Goal: Entertainment & Leisure: Browse casually

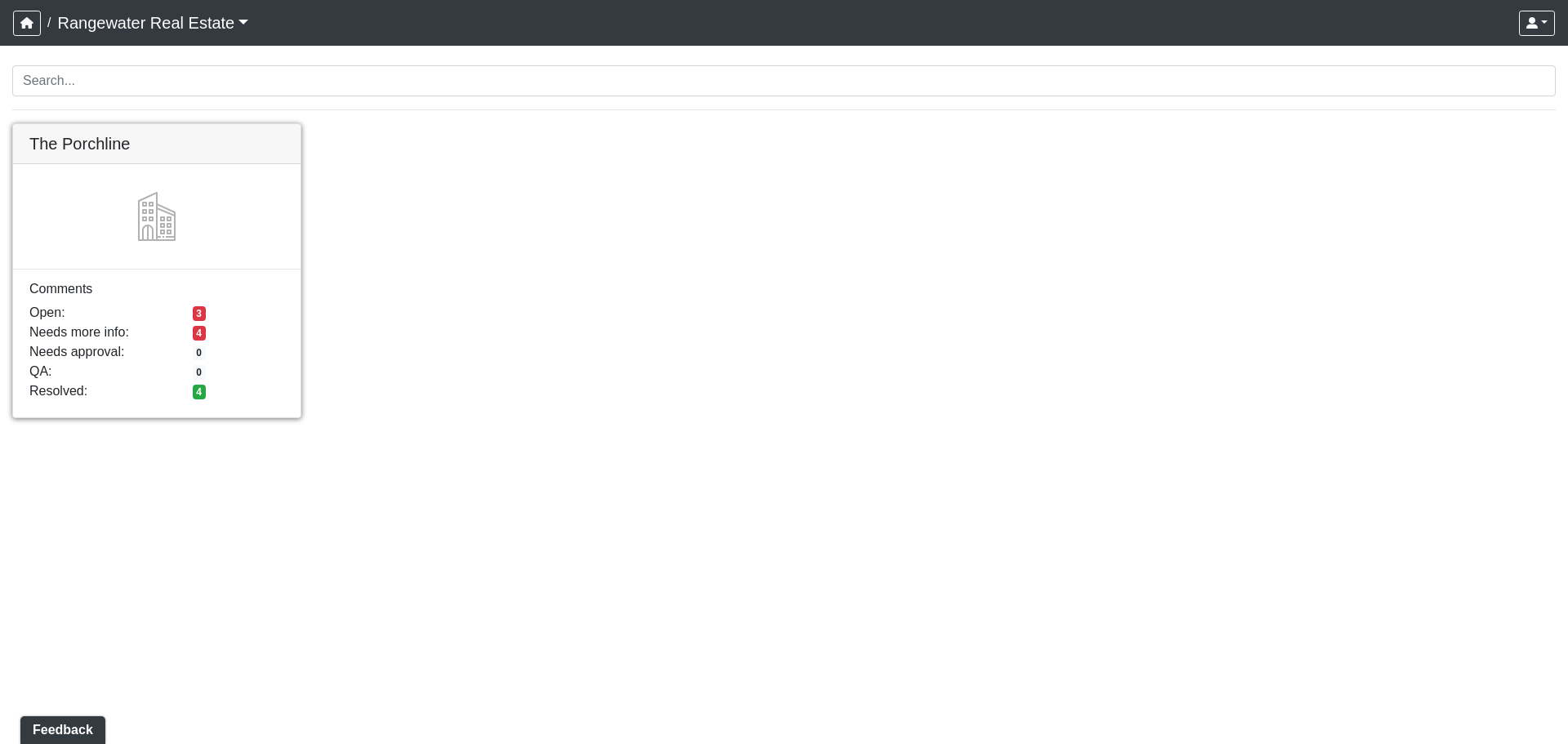
click at [222, 124] on link at bounding box center [157, 124] width 288 height 0
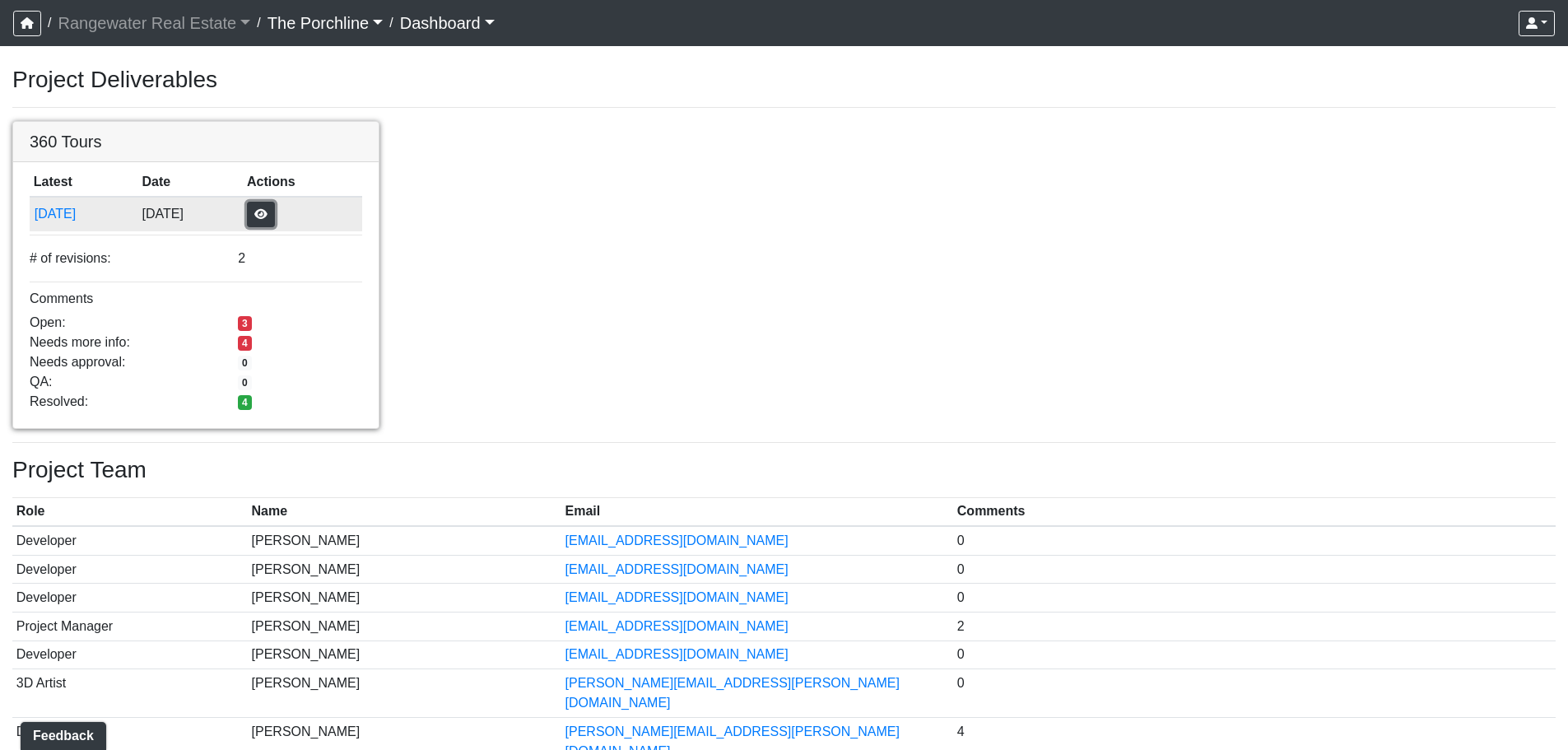
click at [275, 216] on button "button" at bounding box center [260, 214] width 28 height 26
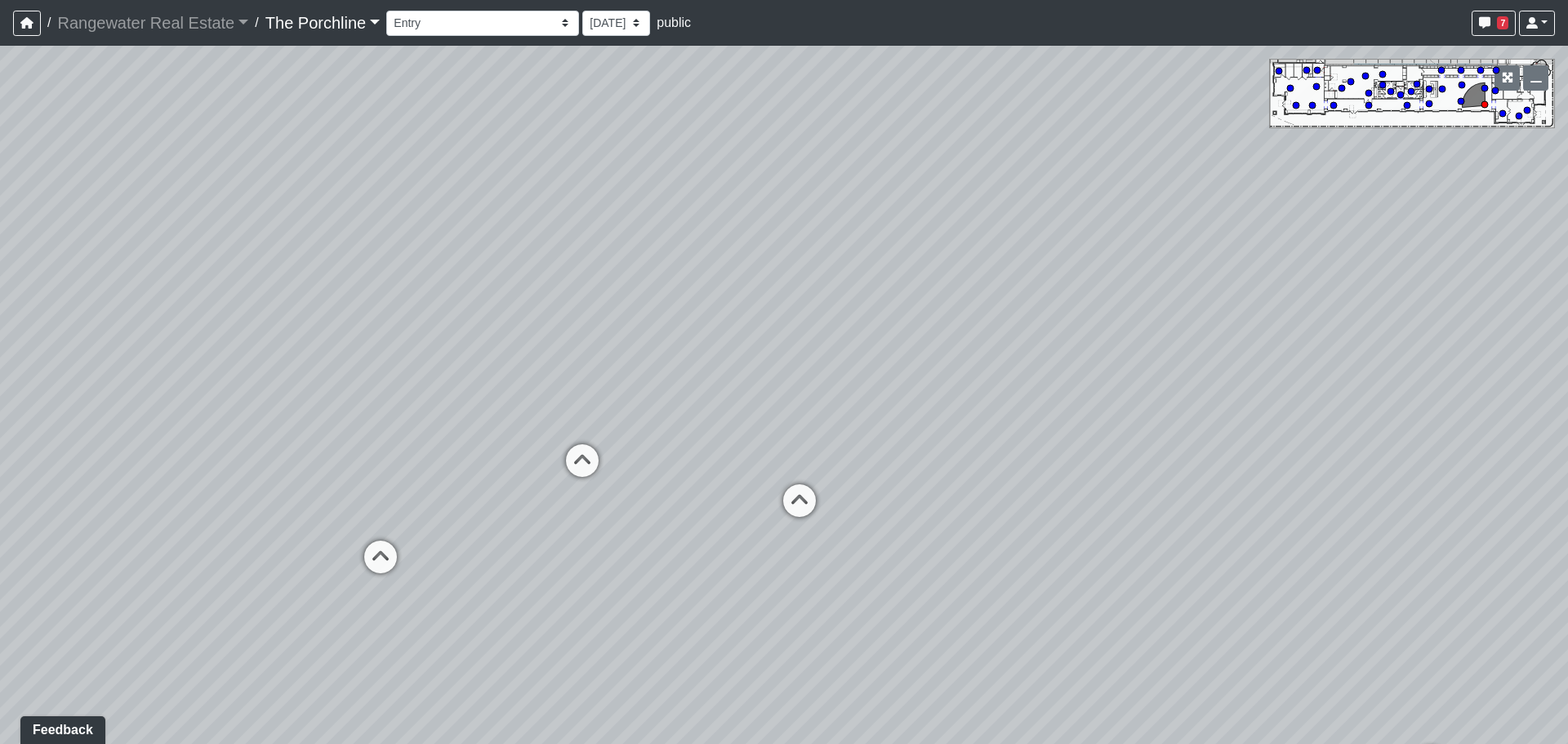
drag, startPoint x: 914, startPoint y: 505, endPoint x: 856, endPoint y: 340, distance: 174.9
click at [1029, 504] on div "Loading... Seating Loading... Mailroom Entry Loading... Lounge Entry Loading...…" at bounding box center [784, 395] width 1568 height 698
drag, startPoint x: 856, startPoint y: 340, endPoint x: 1311, endPoint y: 328, distance: 455.2
click at [1311, 328] on div "Loading... Seating Loading... Mailroom Entry Loading... Lounge Entry Loading...…" at bounding box center [784, 395] width 1568 height 698
click at [1460, 69] on circle at bounding box center [1461, 71] width 7 height 7
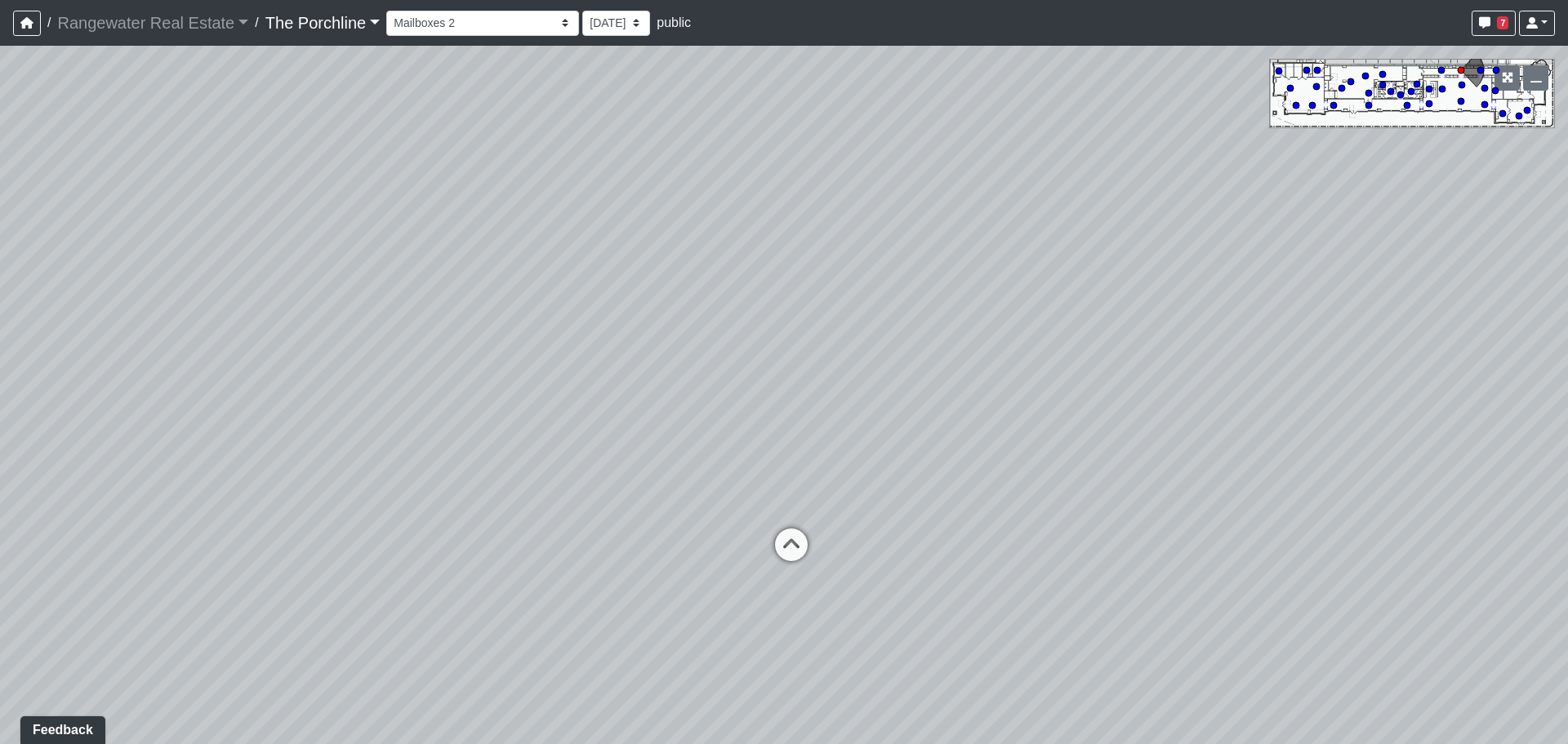
click at [1517, 112] on icon at bounding box center [1519, 116] width 8 height 8
click at [1536, 109] on div "Loading... Seating Loading... Mailroom Entry Loading... Lounge Entry Loading...…" at bounding box center [784, 395] width 1568 height 698
click at [1526, 110] on circle at bounding box center [1527, 110] width 7 height 7
drag, startPoint x: 871, startPoint y: 523, endPoint x: 1359, endPoint y: 400, distance: 503.3
click at [1359, 400] on div "Loading... Seating Loading... Mailroom Entry Loading... Lounge Entry Loading...…" at bounding box center [784, 395] width 1568 height 698
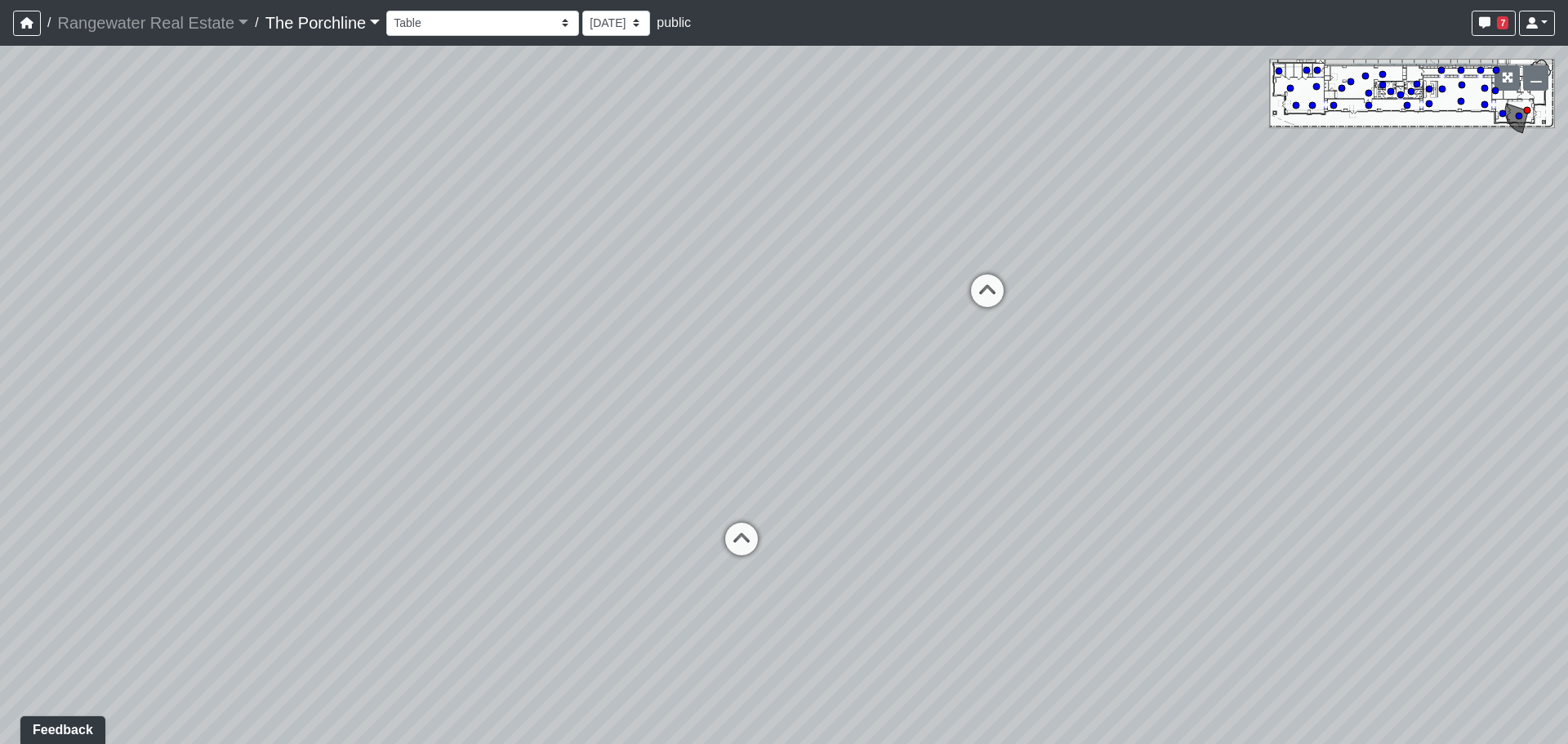
drag, startPoint x: 605, startPoint y: 400, endPoint x: 1089, endPoint y: 393, distance: 484.1
click at [1027, 393] on div "Loading... Seating Loading... Mailroom Entry Loading... Lounge Entry Loading...…" at bounding box center [784, 395] width 1568 height 698
drag, startPoint x: 772, startPoint y: 405, endPoint x: 595, endPoint y: 420, distance: 177.6
click at [595, 420] on div "Loading... Seating Loading... Mailroom Entry Loading... Lounge Entry Loading...…" at bounding box center [784, 395] width 1568 height 698
drag, startPoint x: 1041, startPoint y: 357, endPoint x: 678, endPoint y: 378, distance: 363.6
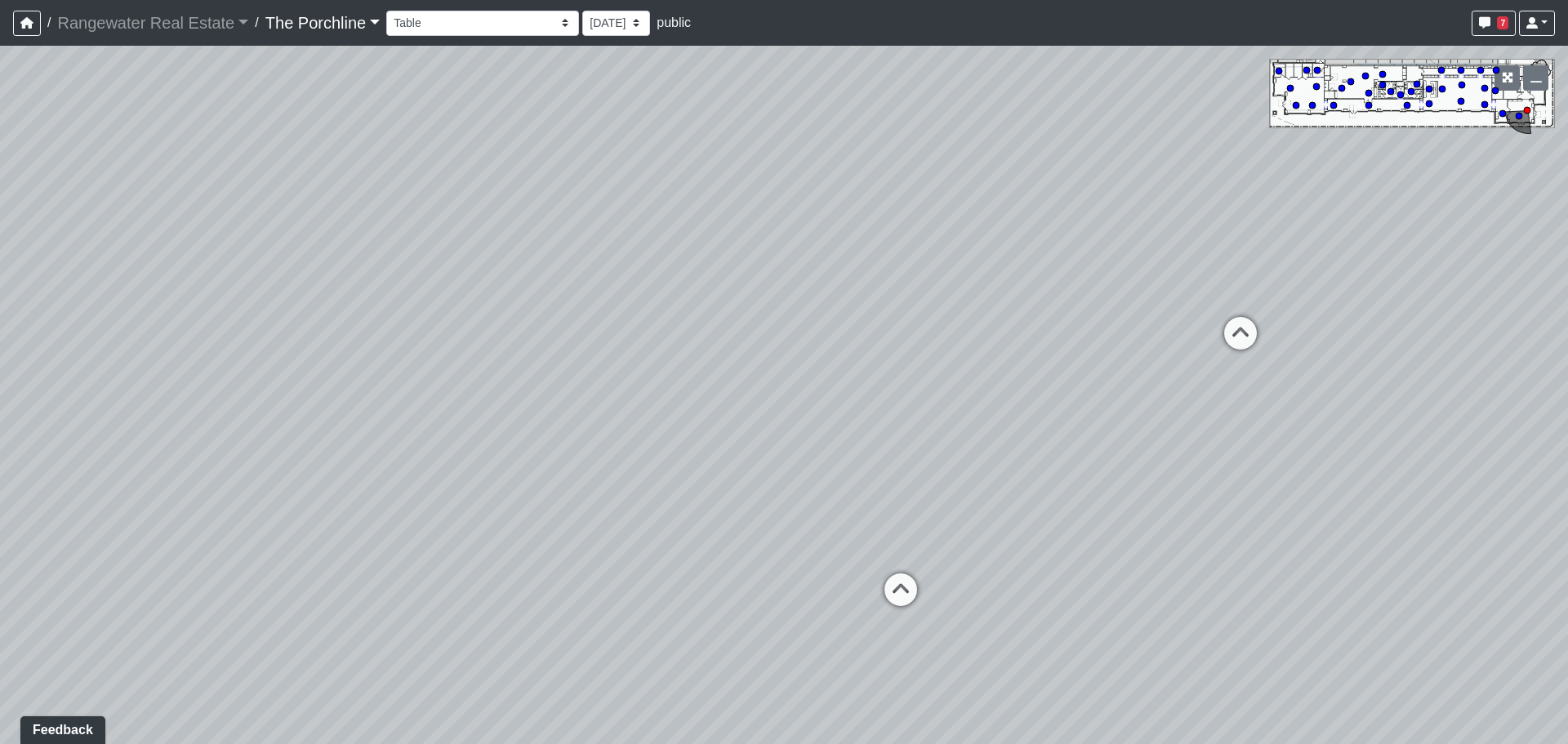
click at [638, 387] on div "Loading... Seating Loading... Mailroom Entry Loading... Lounge Entry Loading...…" at bounding box center [784, 395] width 1568 height 698
drag, startPoint x: 1108, startPoint y: 342, endPoint x: 753, endPoint y: 384, distance: 357.5
click at [751, 385] on div "Loading... Seating Loading... Mailroom Entry Loading... Lounge Entry Loading...…" at bounding box center [784, 395] width 1568 height 698
click at [1502, 114] on circle at bounding box center [1502, 114] width 7 height 7
click at [1494, 89] on circle at bounding box center [1495, 90] width 7 height 7
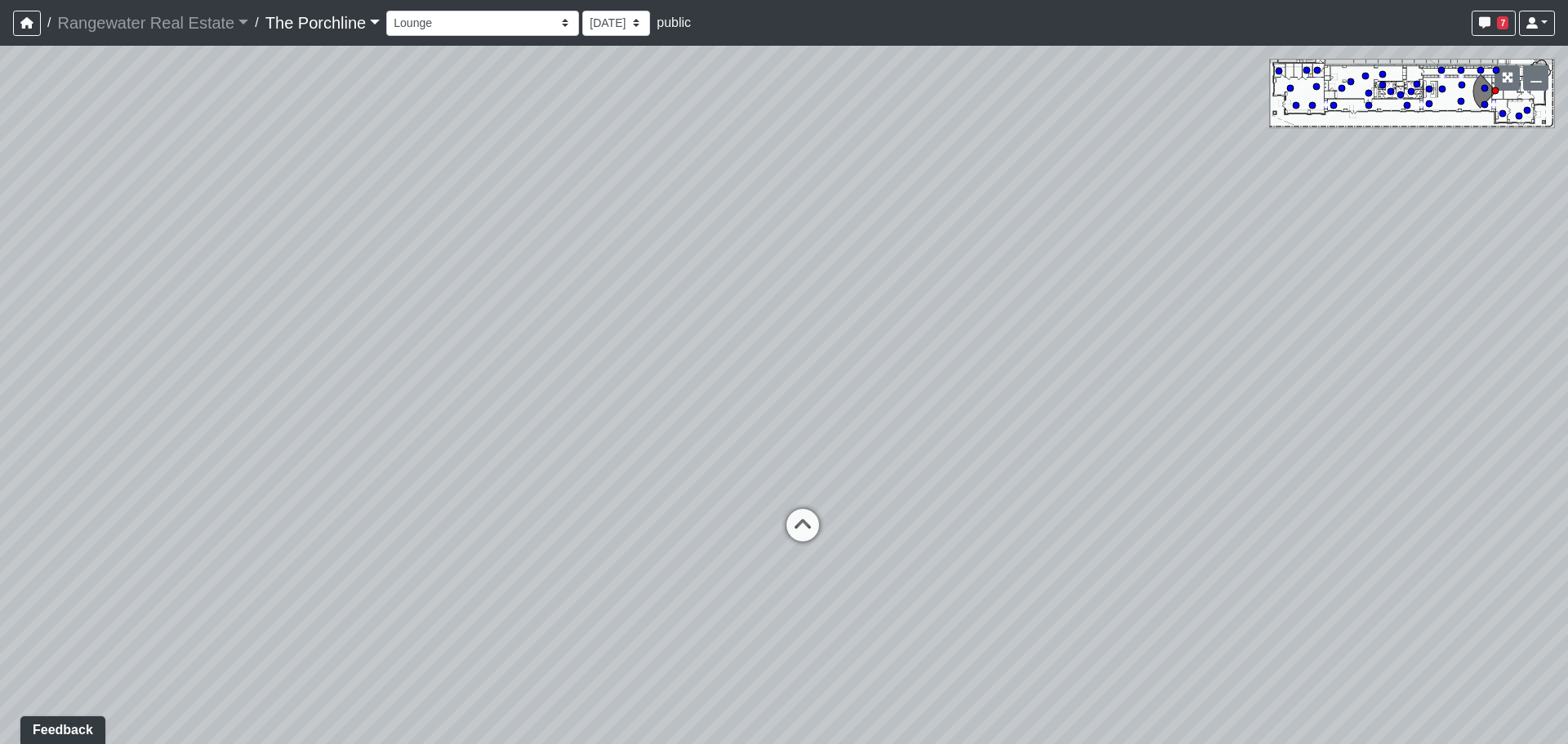
drag, startPoint x: 852, startPoint y: 386, endPoint x: 1177, endPoint y: 333, distance: 329.3
click at [1177, 333] on div "Loading... Seating Loading... Mailroom Entry Loading... Lounge Entry Loading...…" at bounding box center [784, 395] width 1568 height 698
drag, startPoint x: 692, startPoint y: 430, endPoint x: 733, endPoint y: 425, distance: 41.3
click at [733, 425] on div "Loading... Seating Loading... Mailroom Entry Loading... Lounge Entry Loading...…" at bounding box center [784, 395] width 1568 height 698
drag, startPoint x: 653, startPoint y: 428, endPoint x: 667, endPoint y: 409, distance: 23.6
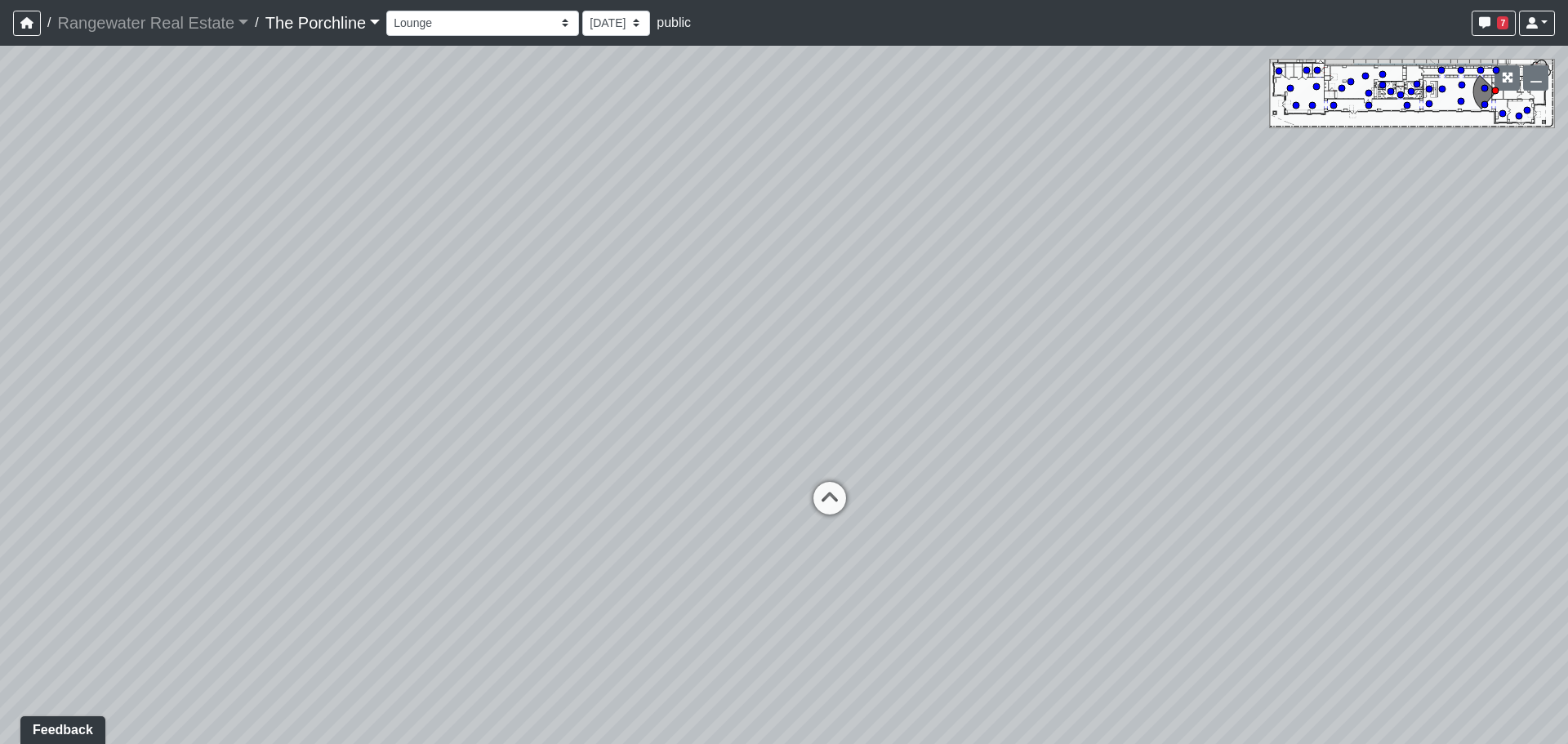
click at [667, 409] on div "Loading... Seating Loading... Mailroom Entry Loading... Lounge Entry Loading...…" at bounding box center [784, 395] width 1568 height 698
drag, startPoint x: 700, startPoint y: 411, endPoint x: 672, endPoint y: 420, distance: 29.4
click at [672, 420] on div "Loading... Seating Loading... Mailroom Entry Loading... Lounge Entry Loading...…" at bounding box center [784, 395] width 1568 height 698
click at [798, 508] on icon at bounding box center [803, 518] width 49 height 49
drag, startPoint x: 697, startPoint y: 453, endPoint x: 1176, endPoint y: 439, distance: 479.2
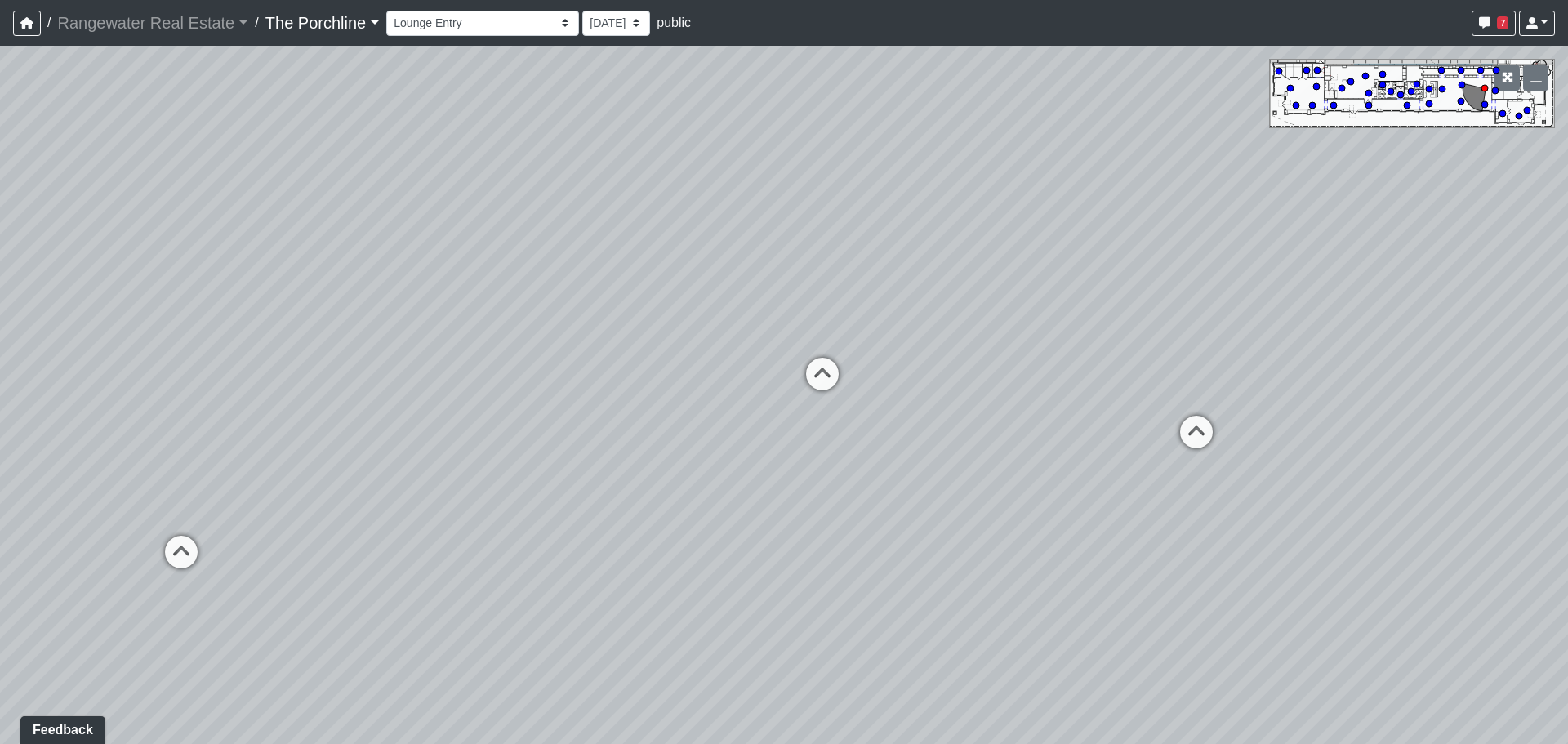
click at [1176, 439] on div "Loading... Seating Loading... Mailroom Entry Loading... Lounge Entry Loading...…" at bounding box center [784, 395] width 1568 height 698
drag, startPoint x: 1021, startPoint y: 421, endPoint x: 840, endPoint y: 401, distance: 182.1
click at [840, 401] on div "Loading... Seating Loading... Mailroom Entry Loading... Lounge Entry Loading...…" at bounding box center [784, 395] width 1568 height 698
drag, startPoint x: 944, startPoint y: 396, endPoint x: 555, endPoint y: 391, distance: 389.0
click at [555, 391] on div "Loading... Seating Loading... Mailroom Entry Loading... Lounge Entry Loading...…" at bounding box center [784, 395] width 1568 height 698
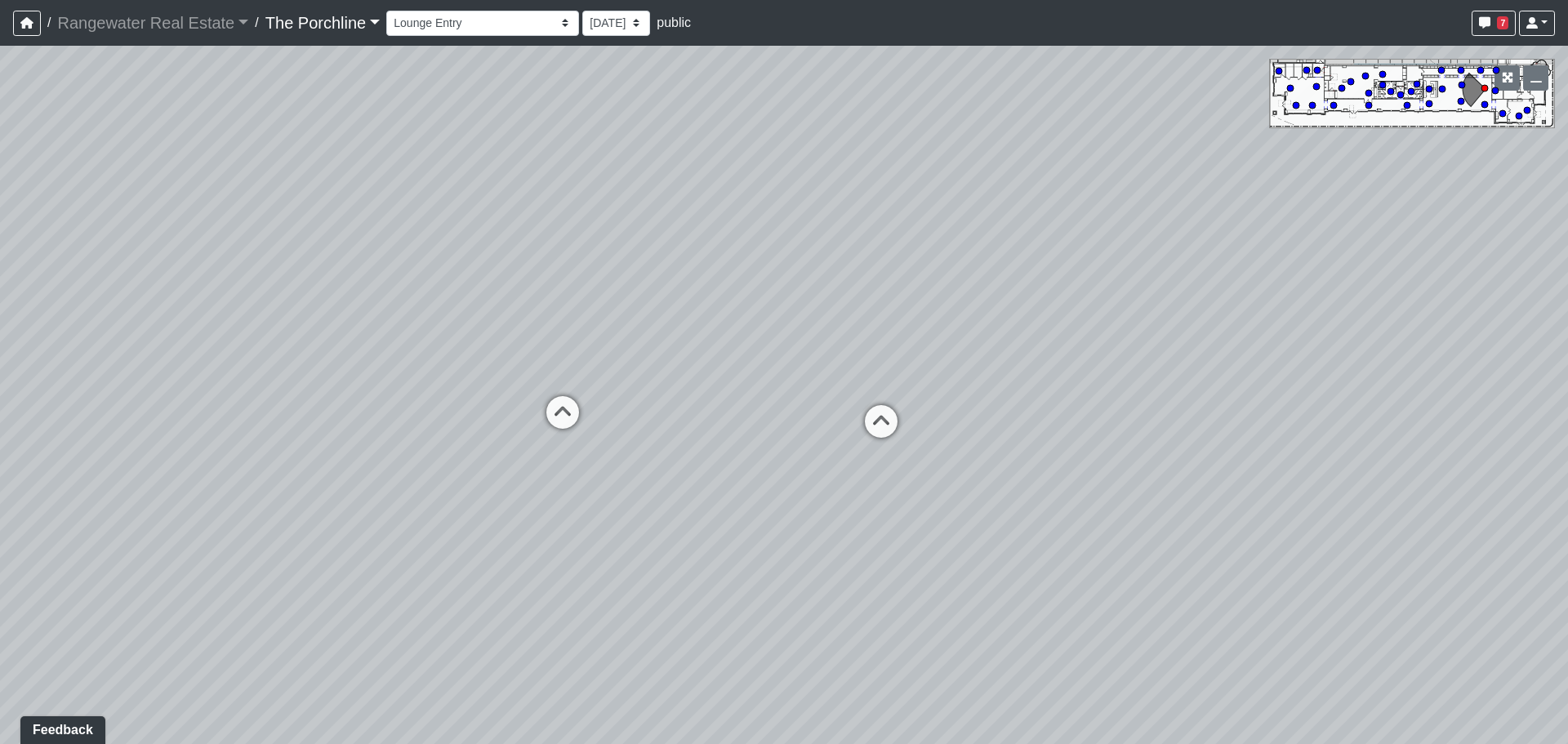
drag, startPoint x: 1032, startPoint y: 434, endPoint x: 1286, endPoint y: 498, distance: 261.9
click at [1285, 498] on div "Loading... Seating Loading... Mailroom Entry Loading... Lounge Entry Loading...…" at bounding box center [784, 395] width 1568 height 698
drag, startPoint x: 622, startPoint y: 416, endPoint x: 1400, endPoint y: 462, distance: 779.4
click at [1400, 462] on div "Loading... Seating Loading... Mailroom Entry Loading... Lounge Entry Loading...…" at bounding box center [784, 395] width 1568 height 698
drag, startPoint x: 964, startPoint y: 424, endPoint x: 721, endPoint y: 381, distance: 246.8
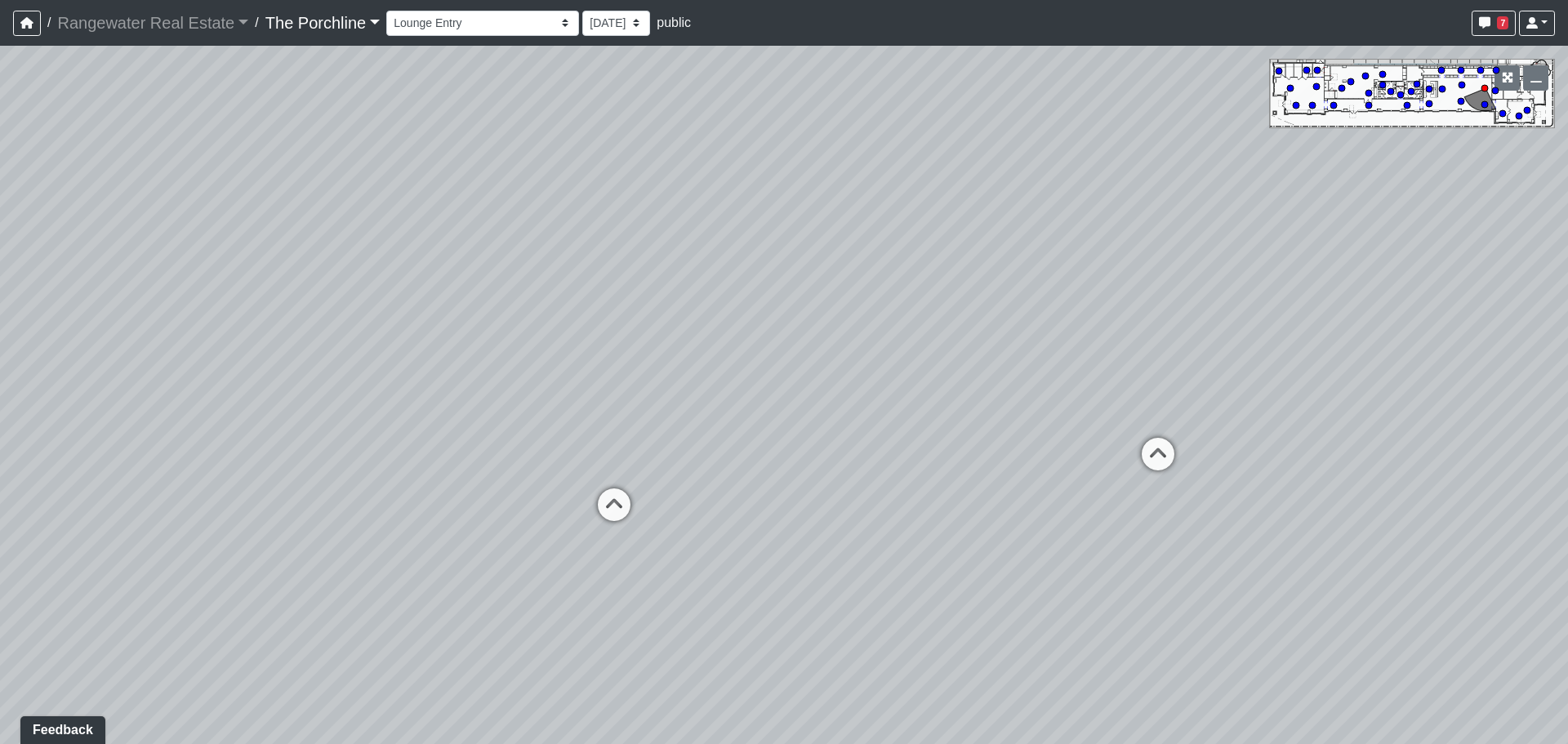
click at [732, 382] on div "Loading... Seating Loading... Mailroom Entry Loading... Lounge Entry Loading...…" at bounding box center [784, 395] width 1568 height 698
drag, startPoint x: 934, startPoint y: 395, endPoint x: 711, endPoint y: 379, distance: 223.6
click at [711, 379] on div "Loading... Seating Loading... Mailroom Entry Loading... Lounge Entry Loading...…" at bounding box center [784, 395] width 1568 height 698
click at [706, 383] on icon at bounding box center [706, 390] width 49 height 49
drag, startPoint x: 949, startPoint y: 374, endPoint x: 653, endPoint y: 381, distance: 296.1
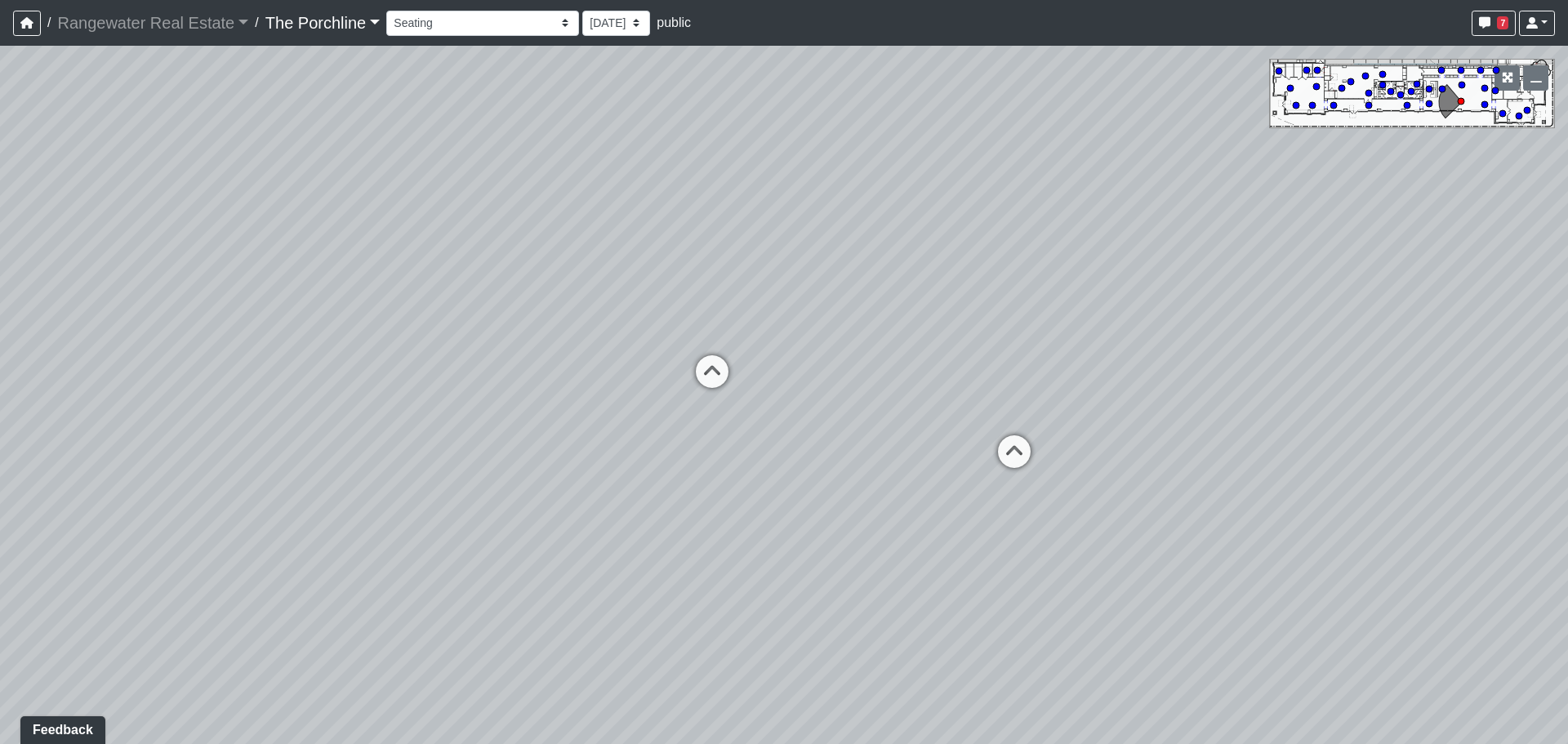
click at [653, 381] on div "Loading... Seating Loading... Mailroom Entry Loading... Lounge Entry Loading...…" at bounding box center [784, 395] width 1568 height 698
click at [708, 372] on icon at bounding box center [711, 379] width 49 height 49
drag, startPoint x: 1022, startPoint y: 460, endPoint x: 613, endPoint y: 401, distance: 413.2
click at [627, 402] on div "Loading... Seating Loading... Mailroom Entry Loading... Lounge Entry Loading...…" at bounding box center [784, 395] width 1568 height 698
drag, startPoint x: 957, startPoint y: 393, endPoint x: 643, endPoint y: 366, distance: 315.2
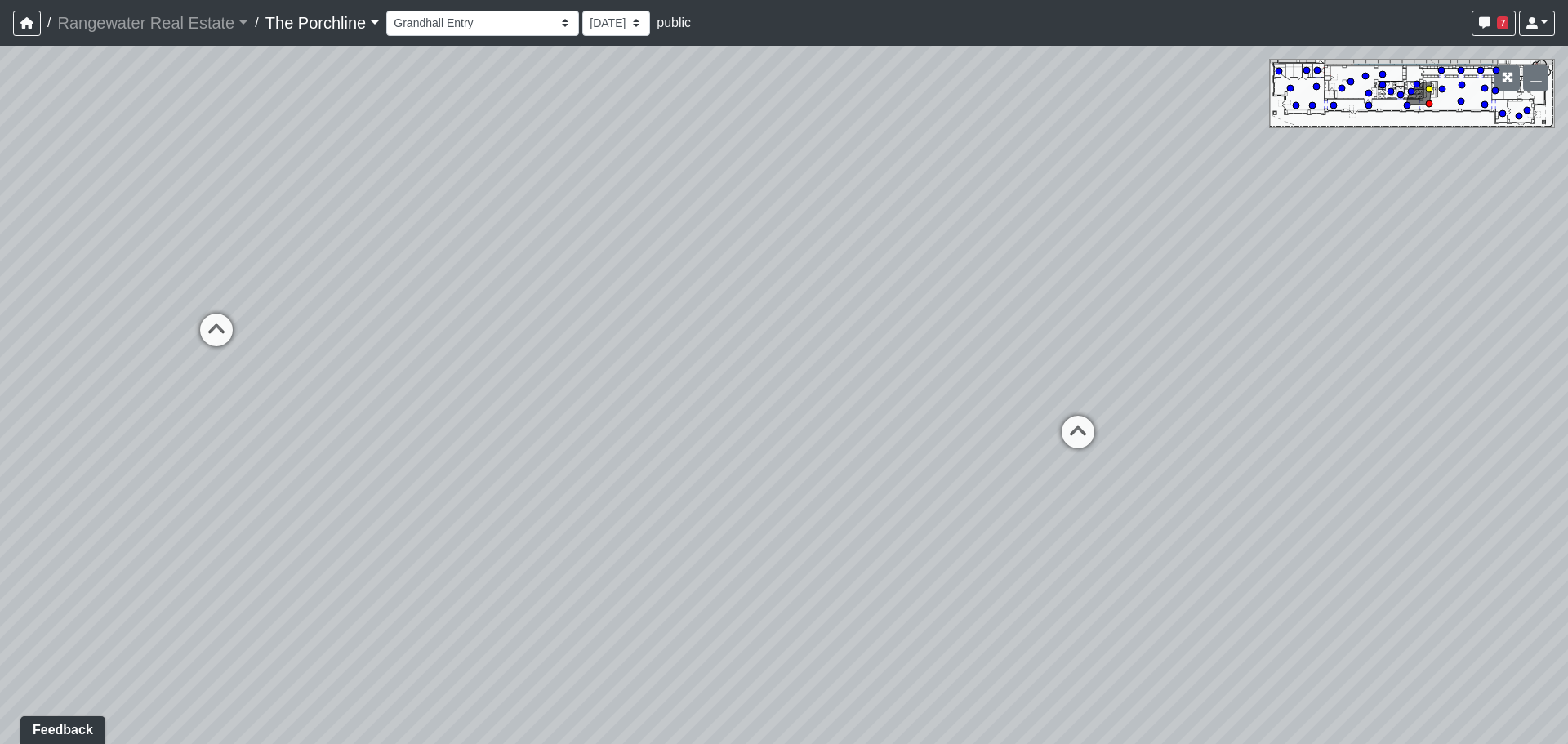
click at [722, 372] on div "Loading... Seating Loading... Mailroom Entry Loading... Lounge Entry Loading...…" at bounding box center [784, 395] width 1568 height 698
drag, startPoint x: 1146, startPoint y: 340, endPoint x: 821, endPoint y: 396, distance: 329.8
click at [821, 396] on div "Loading... Seating Loading... Mailroom Entry Loading... Lounge Entry Loading...…" at bounding box center [784, 395] width 1568 height 698
click at [920, 255] on icon at bounding box center [926, 266] width 49 height 49
click at [988, 259] on div "Loading... Entry" at bounding box center [1002, 283] width 49 height 49
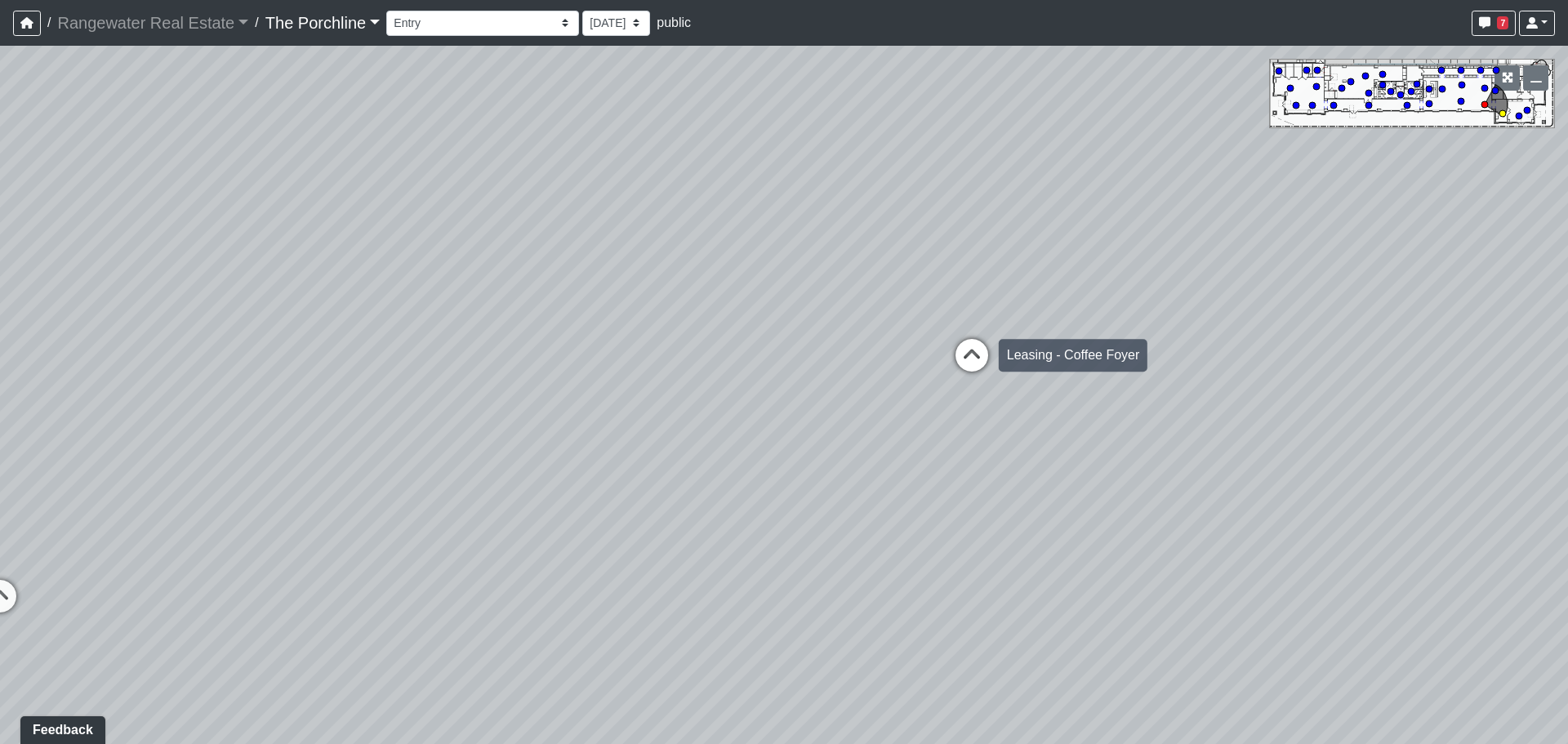
click at [968, 348] on icon at bounding box center [971, 363] width 49 height 49
drag, startPoint x: 774, startPoint y: 344, endPoint x: 1152, endPoint y: 324, distance: 378.5
click at [1152, 324] on div "Loading... Seating Loading... Mailroom Entry Loading... Lounge Entry Loading...…" at bounding box center [784, 395] width 1568 height 698
drag, startPoint x: 702, startPoint y: 282, endPoint x: 1131, endPoint y: 284, distance: 429.0
click at [1068, 280] on div "Loading... Seating Loading... Mailroom Entry Loading... Lounge Entry Loading...…" at bounding box center [784, 395] width 1568 height 698
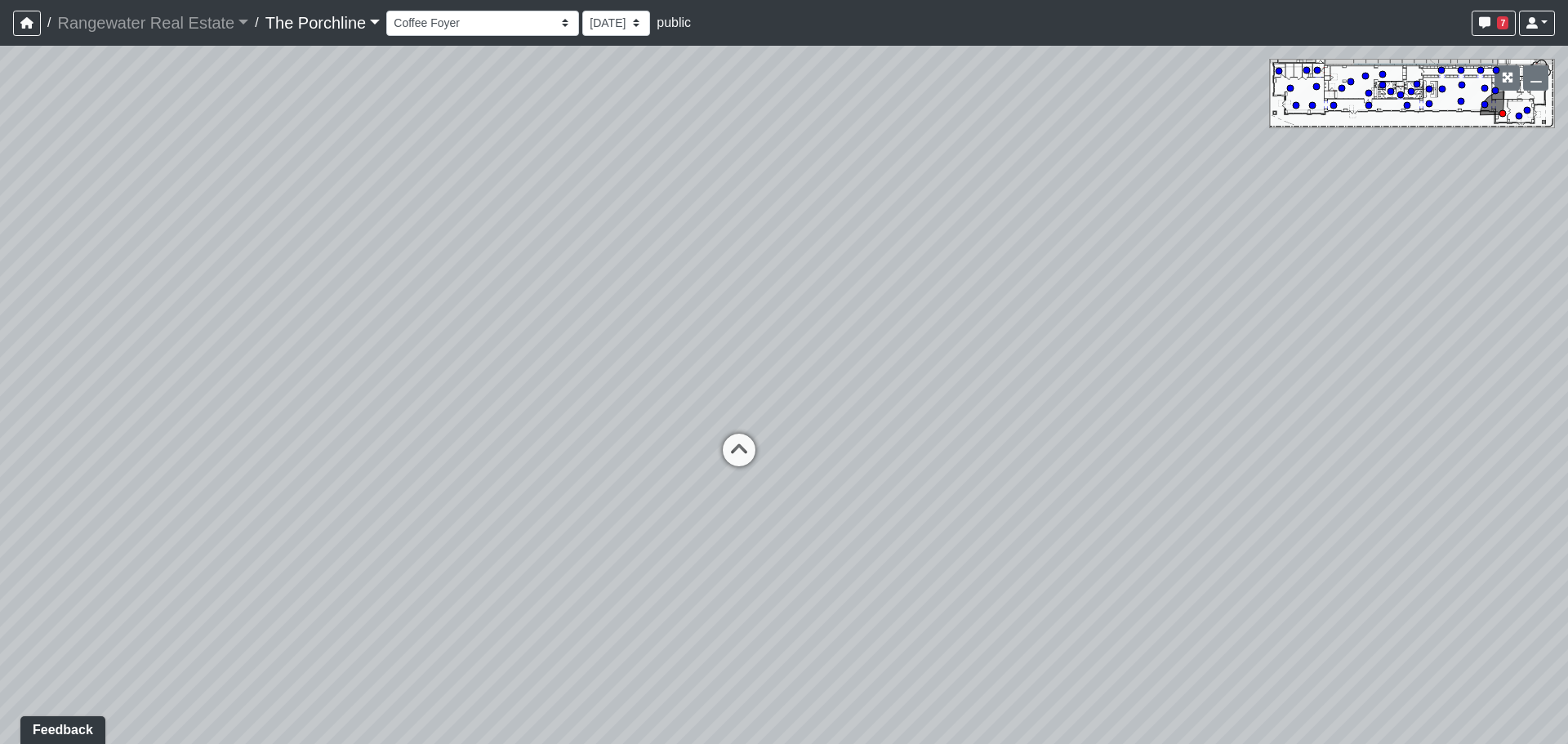
drag, startPoint x: 799, startPoint y: 344, endPoint x: 803, endPoint y: 368, distance: 24.3
click at [803, 367] on div "Loading... Seating Loading... Mailroom Entry Loading... Lounge Entry Loading...…" at bounding box center [784, 395] width 1568 height 698
click at [735, 443] on icon at bounding box center [739, 460] width 49 height 49
drag, startPoint x: 722, startPoint y: 427, endPoint x: 822, endPoint y: 435, distance: 100.3
click at [822, 435] on div "Loading... Seating Loading... Mailroom Entry Loading... Lounge Entry Loading...…" at bounding box center [784, 395] width 1568 height 698
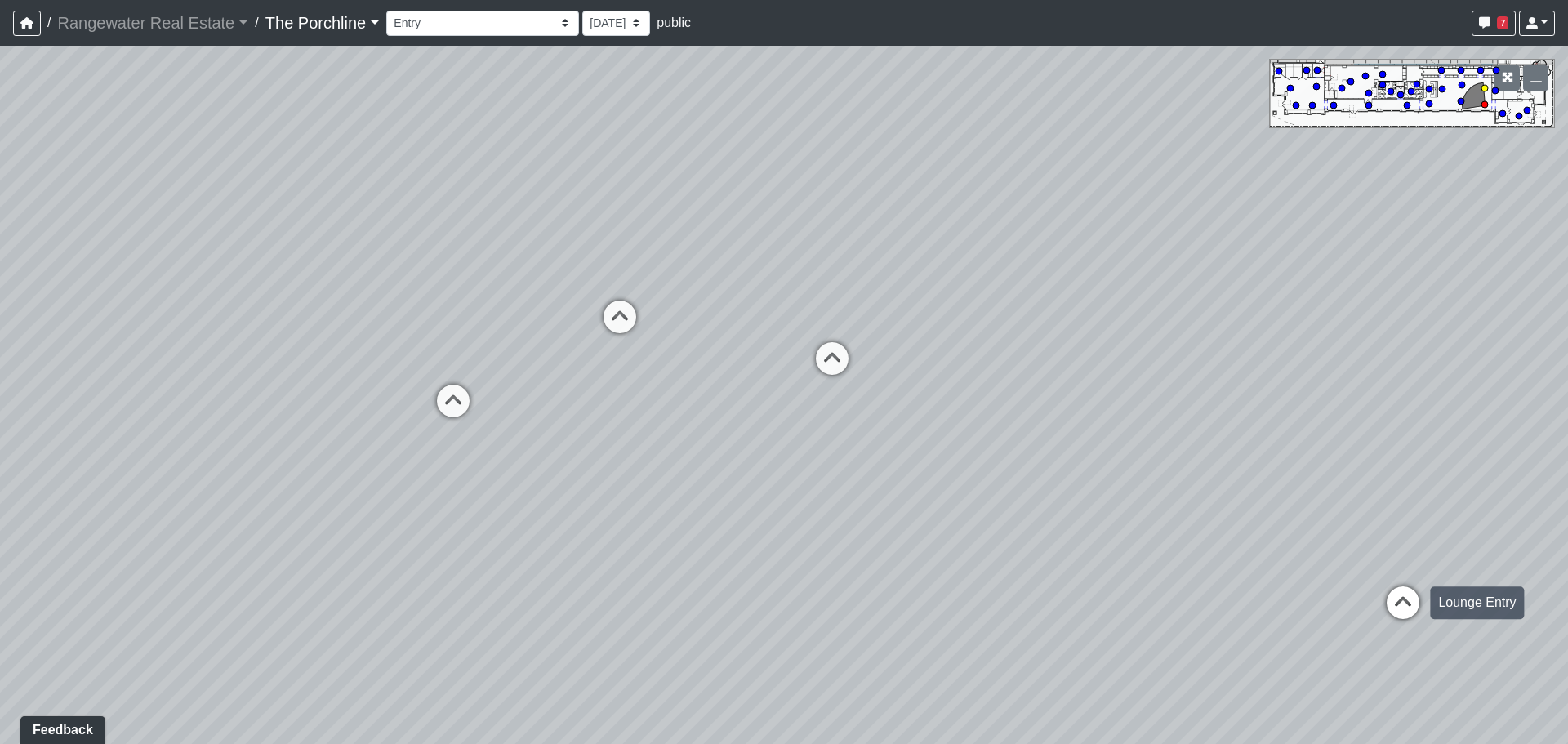
click at [1397, 607] on icon at bounding box center [1402, 610] width 49 height 49
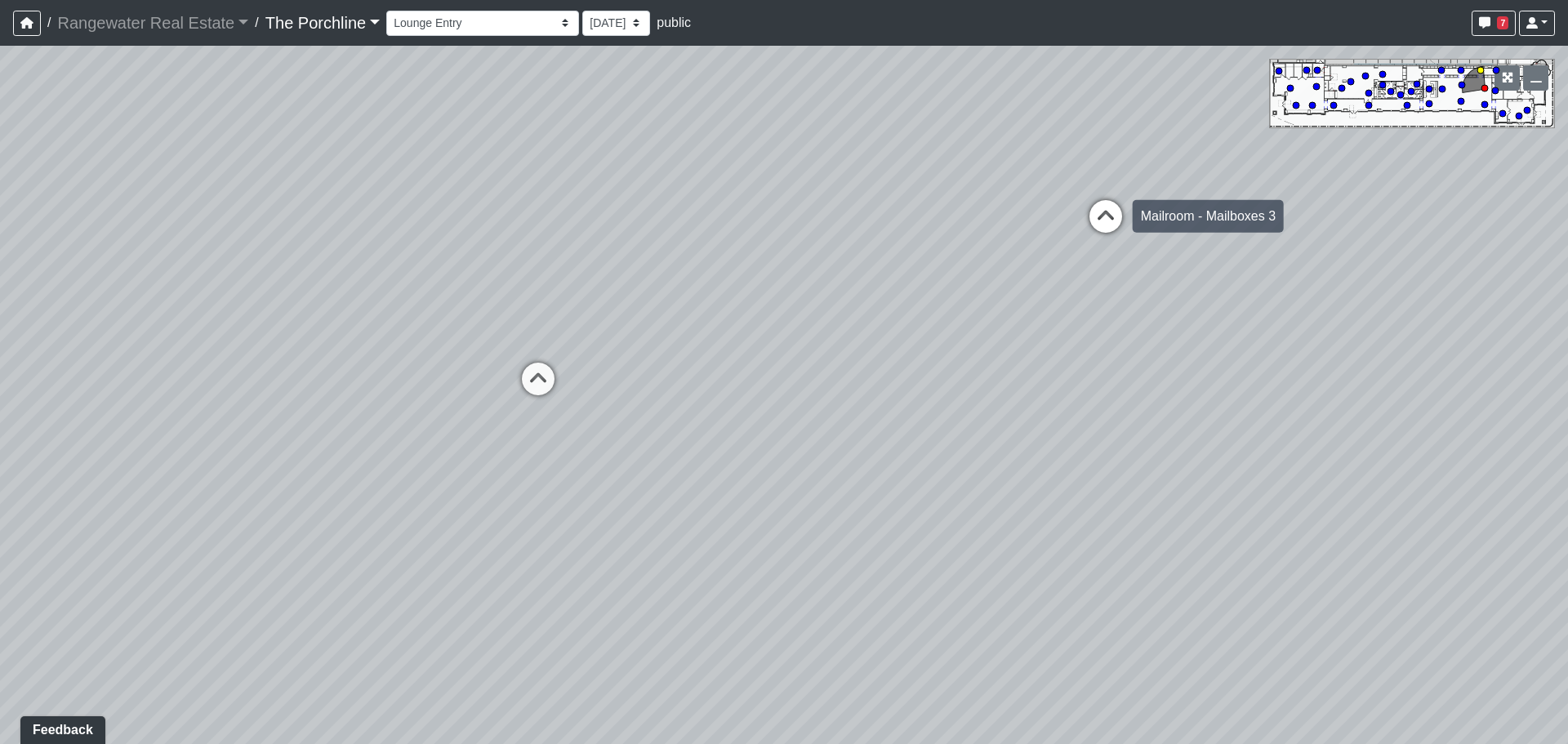
click at [1100, 231] on icon at bounding box center [1105, 224] width 49 height 49
drag, startPoint x: 672, startPoint y: 383, endPoint x: 879, endPoint y: 408, distance: 208.5
click at [881, 408] on div "Loading... Seating Loading... Mailroom Entry Loading... Lounge Entry Loading...…" at bounding box center [784, 395] width 1568 height 698
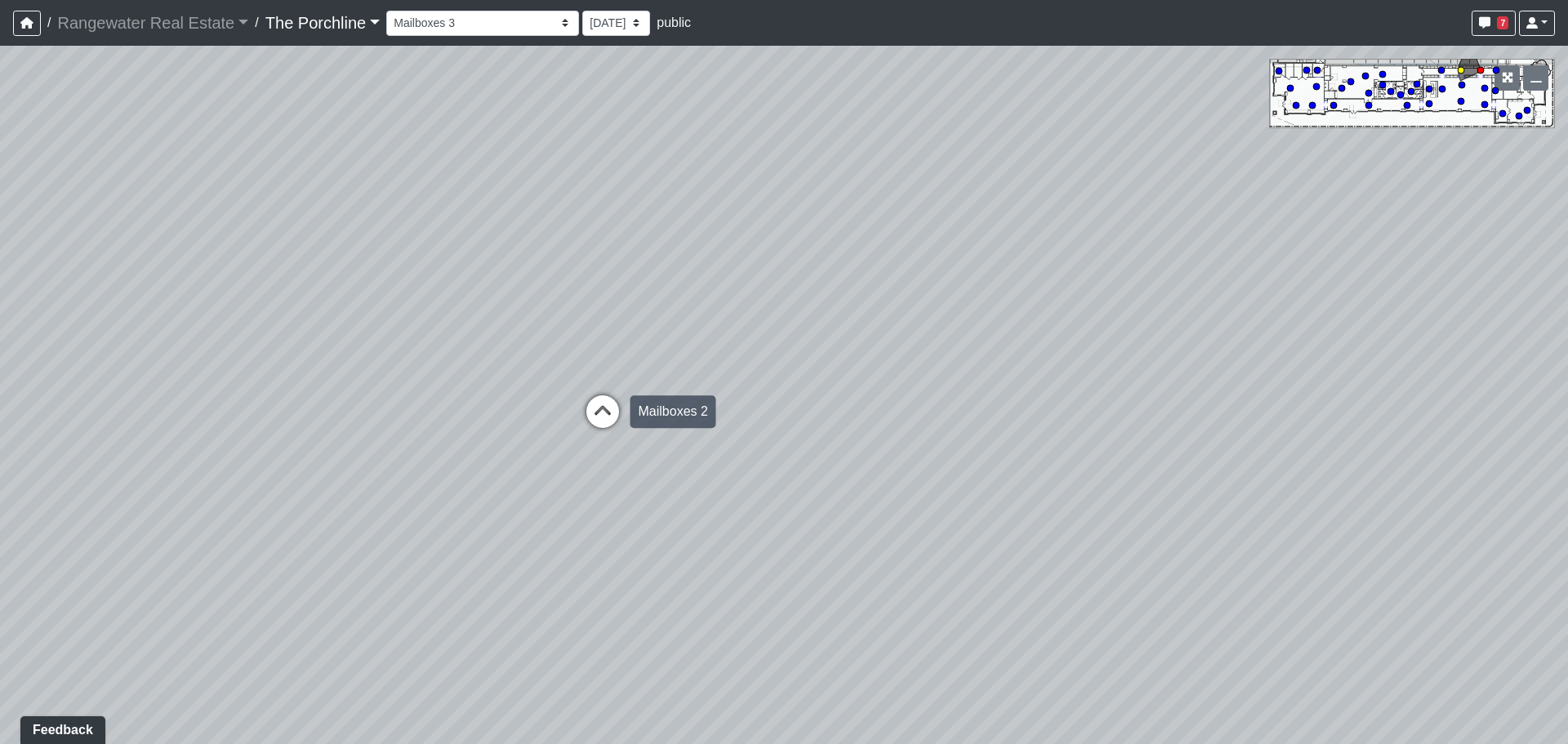
click at [580, 401] on icon at bounding box center [602, 420] width 49 height 49
click at [599, 431] on icon at bounding box center [594, 440] width 49 height 49
drag, startPoint x: 446, startPoint y: 379, endPoint x: 1014, endPoint y: 382, distance: 568.0
click at [1002, 374] on div "Loading... Seating Loading... Mailroom Entry Loading... Lounge Entry Loading...…" at bounding box center [784, 395] width 1568 height 698
click at [500, 500] on icon at bounding box center [492, 502] width 49 height 49
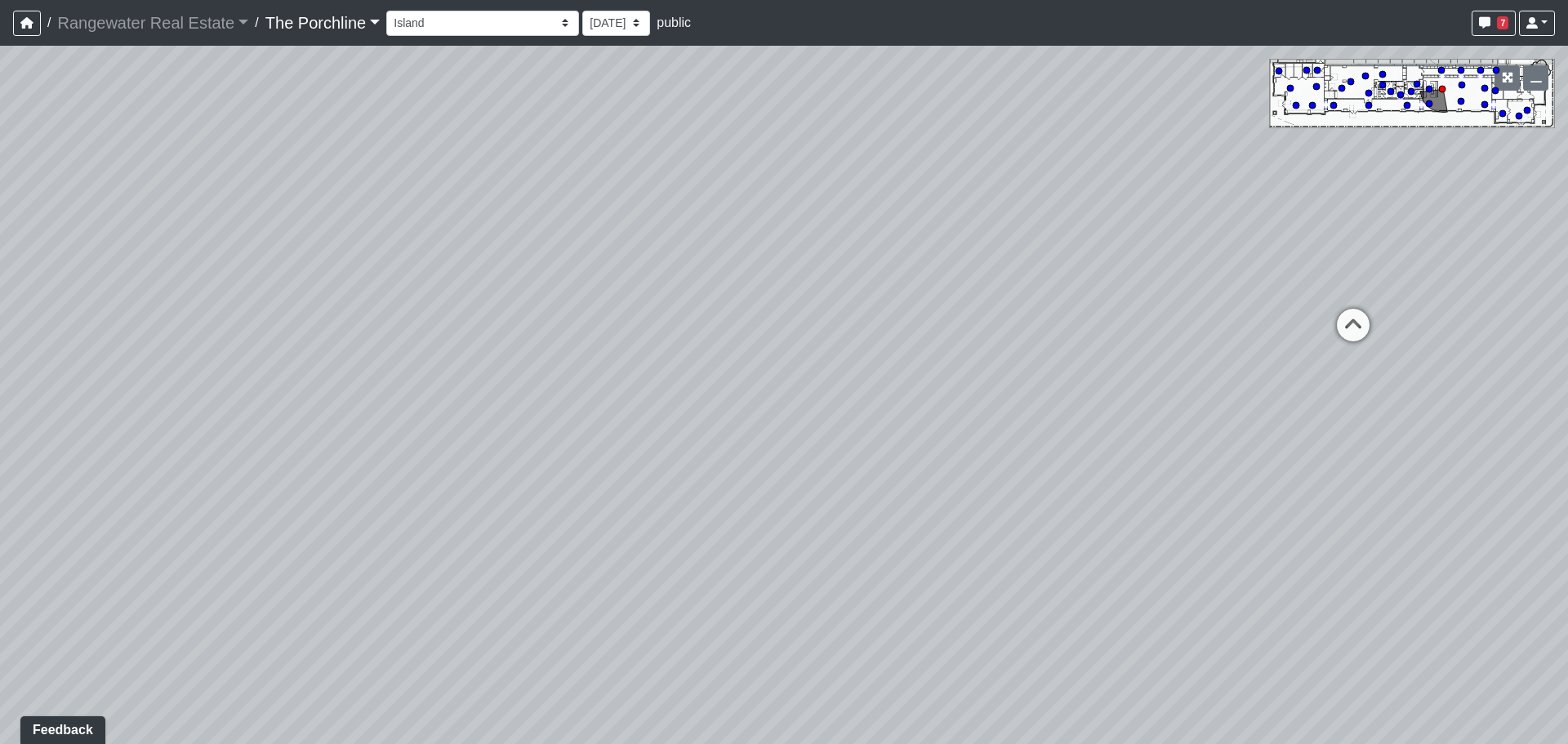
drag, startPoint x: 867, startPoint y: 333, endPoint x: 696, endPoint y: 356, distance: 172.5
click at [706, 347] on div "Loading... Seating Loading... Mailroom Entry Loading... Lounge Entry Loading...…" at bounding box center [784, 395] width 1568 height 698
click at [649, 399] on div "Loading... Seating Loading... Mailroom Entry Loading... Lounge Entry Loading...…" at bounding box center [784, 395] width 1568 height 698
click at [785, 374] on div "Loading... Seating Loading... Mailroom Entry Loading... Lounge Entry Loading...…" at bounding box center [784, 395] width 1568 height 698
drag, startPoint x: 825, startPoint y: 391, endPoint x: 1070, endPoint y: 387, distance: 245.0
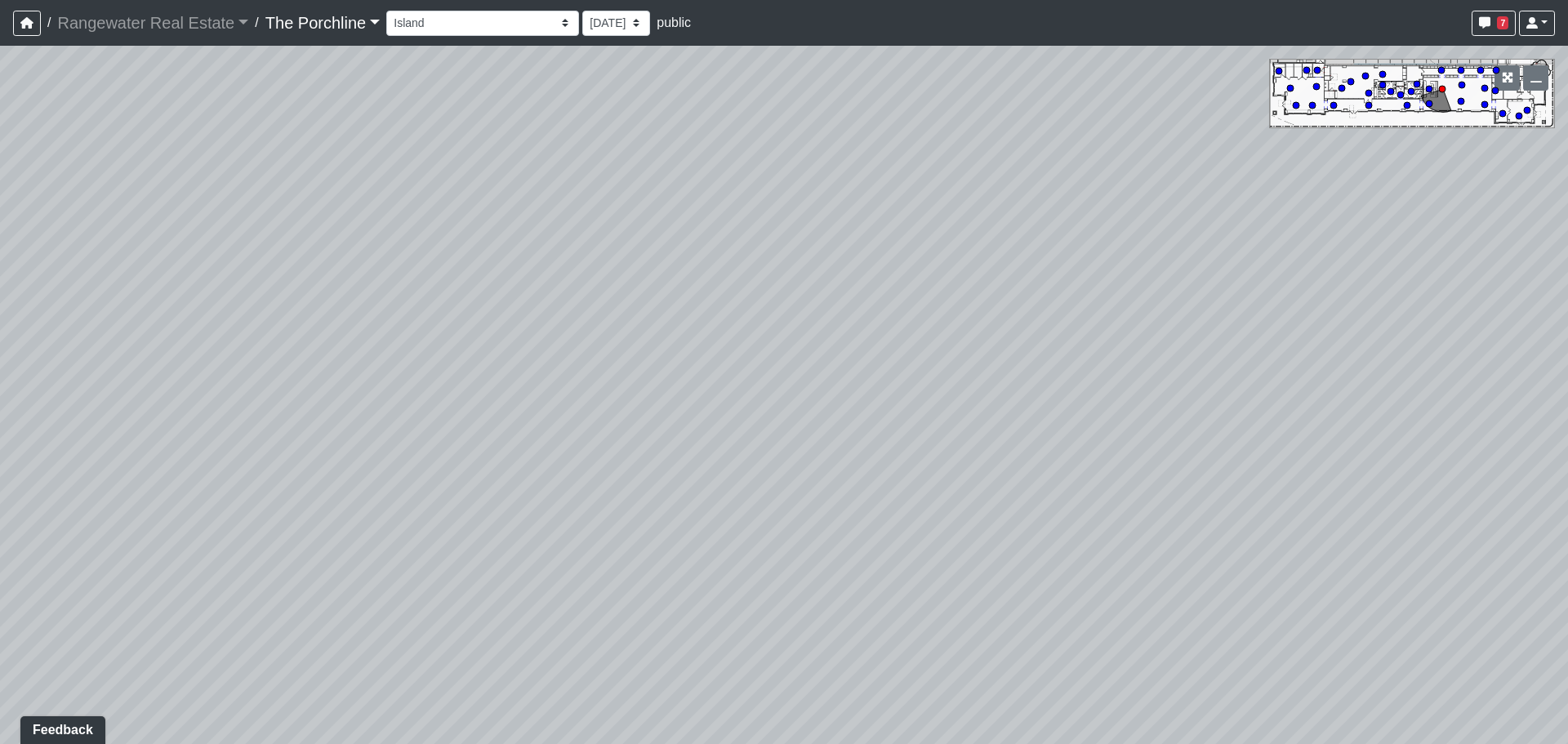
click at [1070, 387] on div "Loading... Seating Loading... Mailroom Entry Loading... Lounge Entry Loading...…" at bounding box center [784, 395] width 1568 height 698
click at [794, 452] on div "Loading... Seating Loading... Mailroom Entry Loading... Lounge Entry Loading...…" at bounding box center [784, 395] width 1568 height 698
drag, startPoint x: 136, startPoint y: 579, endPoint x: 173, endPoint y: 559, distance: 42.1
click at [136, 578] on icon at bounding box center [141, 600] width 49 height 49
drag, startPoint x: 1109, startPoint y: 381, endPoint x: 637, endPoint y: 362, distance: 472.4
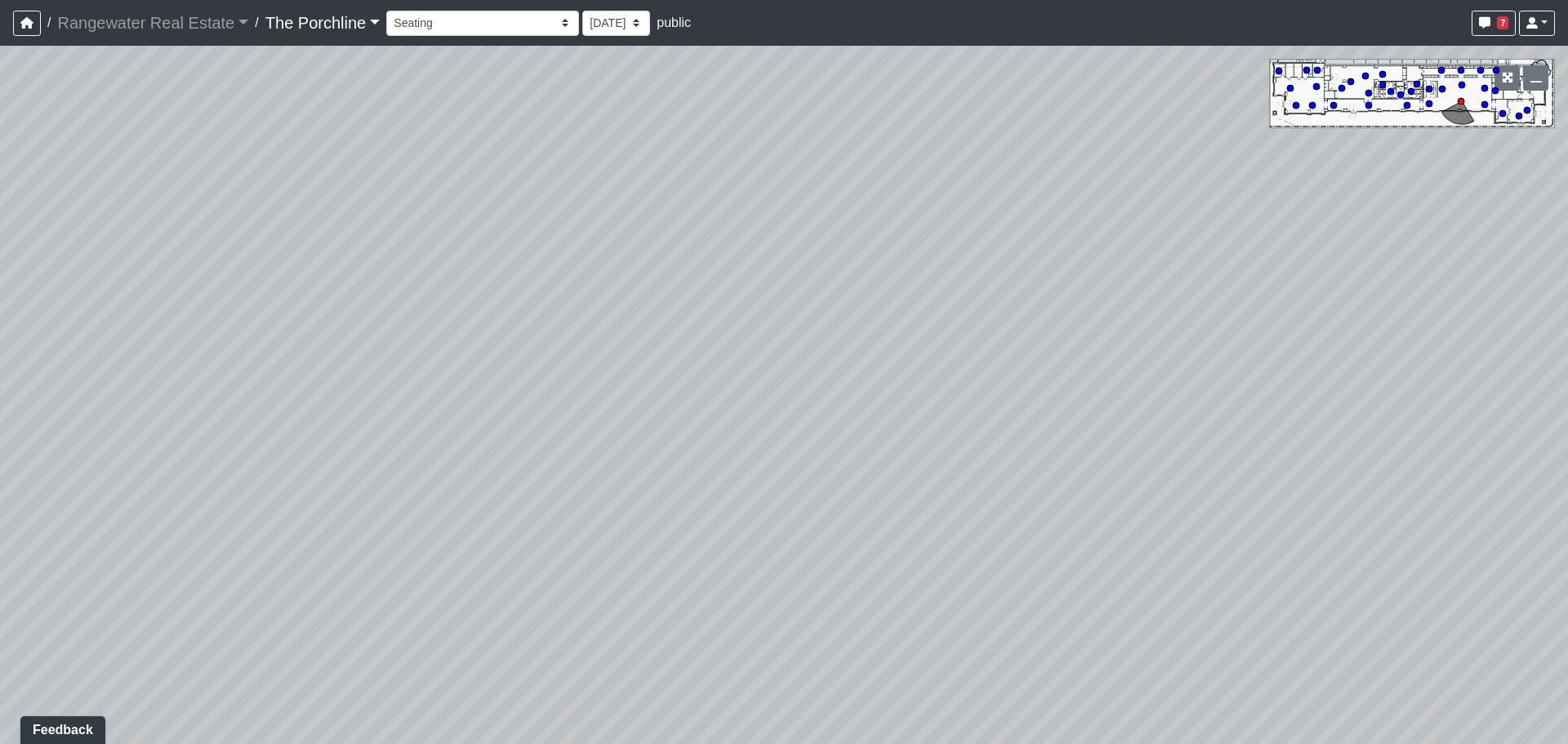
click at [655, 362] on div "Loading... Seating Loading... Mailroom Entry Loading... Lounge Entry Loading...…" at bounding box center [784, 395] width 1568 height 698
click at [789, 350] on icon at bounding box center [799, 356] width 49 height 49
drag, startPoint x: 1077, startPoint y: 385, endPoint x: 920, endPoint y: 377, distance: 157.2
click at [921, 377] on div "Loading... Seating Loading... Mailroom Entry Loading... Lounge Entry Loading...…" at bounding box center [784, 395] width 1568 height 698
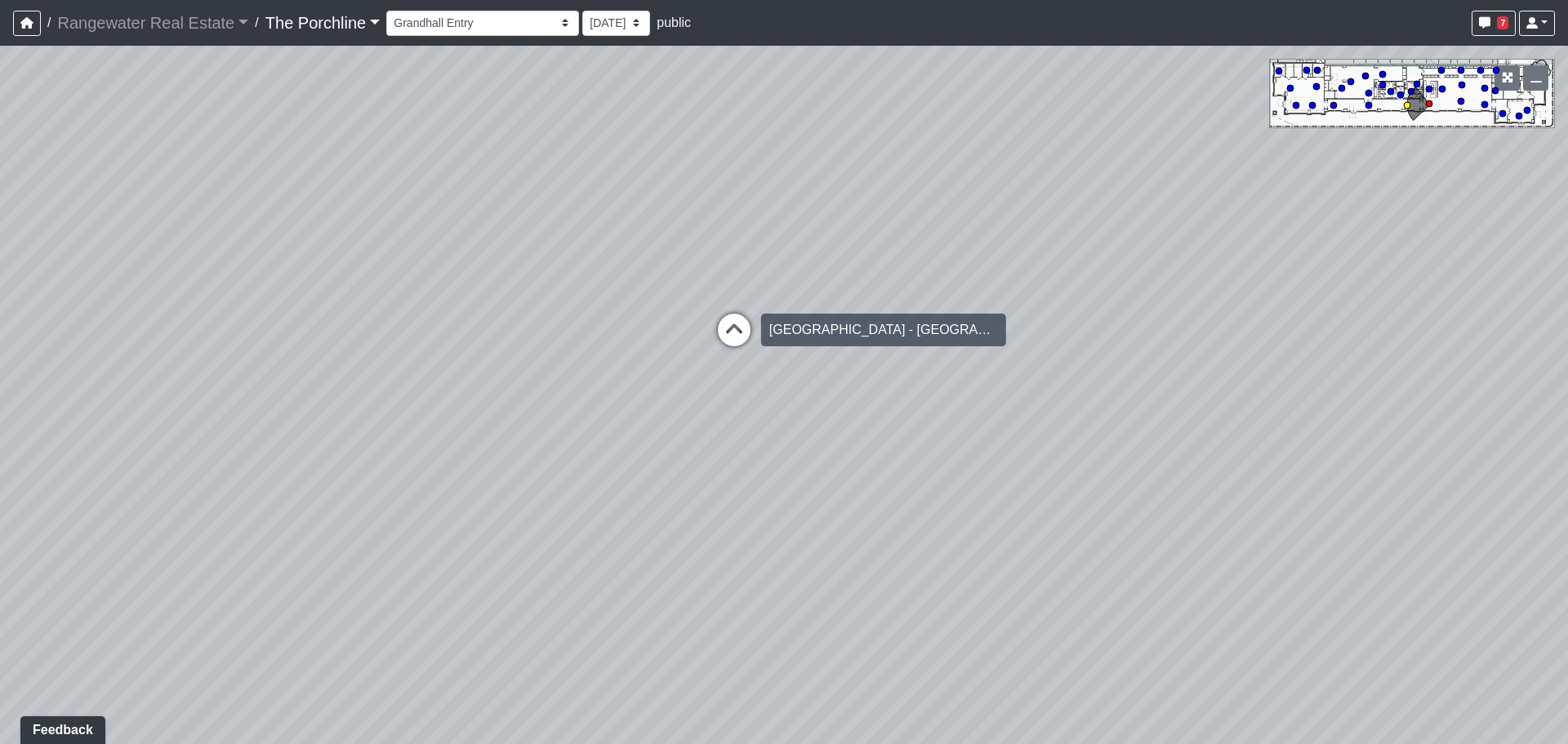
click at [740, 326] on icon at bounding box center [734, 338] width 49 height 49
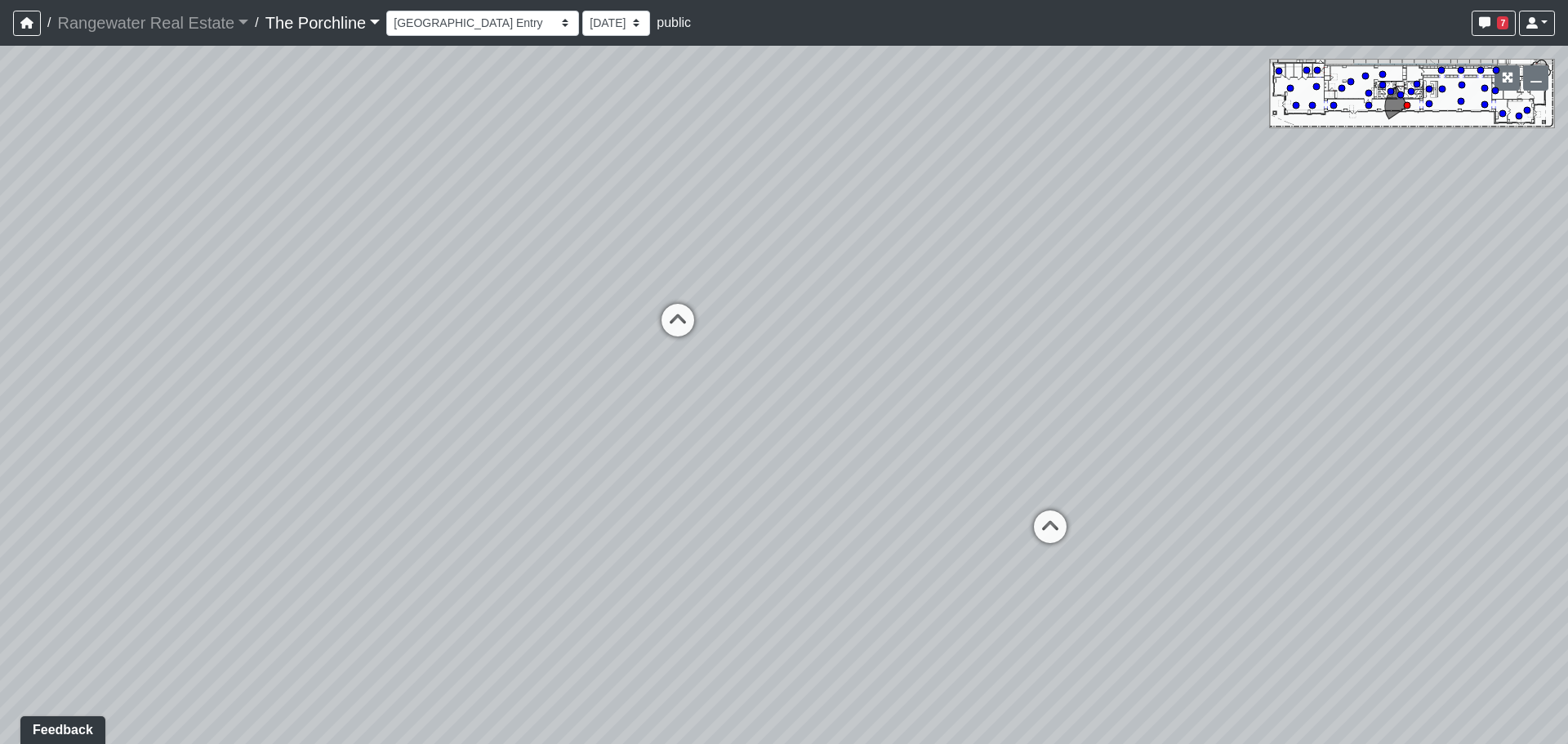
drag, startPoint x: 846, startPoint y: 362, endPoint x: 719, endPoint y: 355, distance: 127.2
click at [719, 355] on div "Loading... Seating Loading... Mailroom Entry Loading... Lounge Entry Loading...…" at bounding box center [784, 395] width 1568 height 698
click at [674, 321] on icon at bounding box center [677, 328] width 49 height 49
click at [674, 321] on icon at bounding box center [677, 336] width 49 height 49
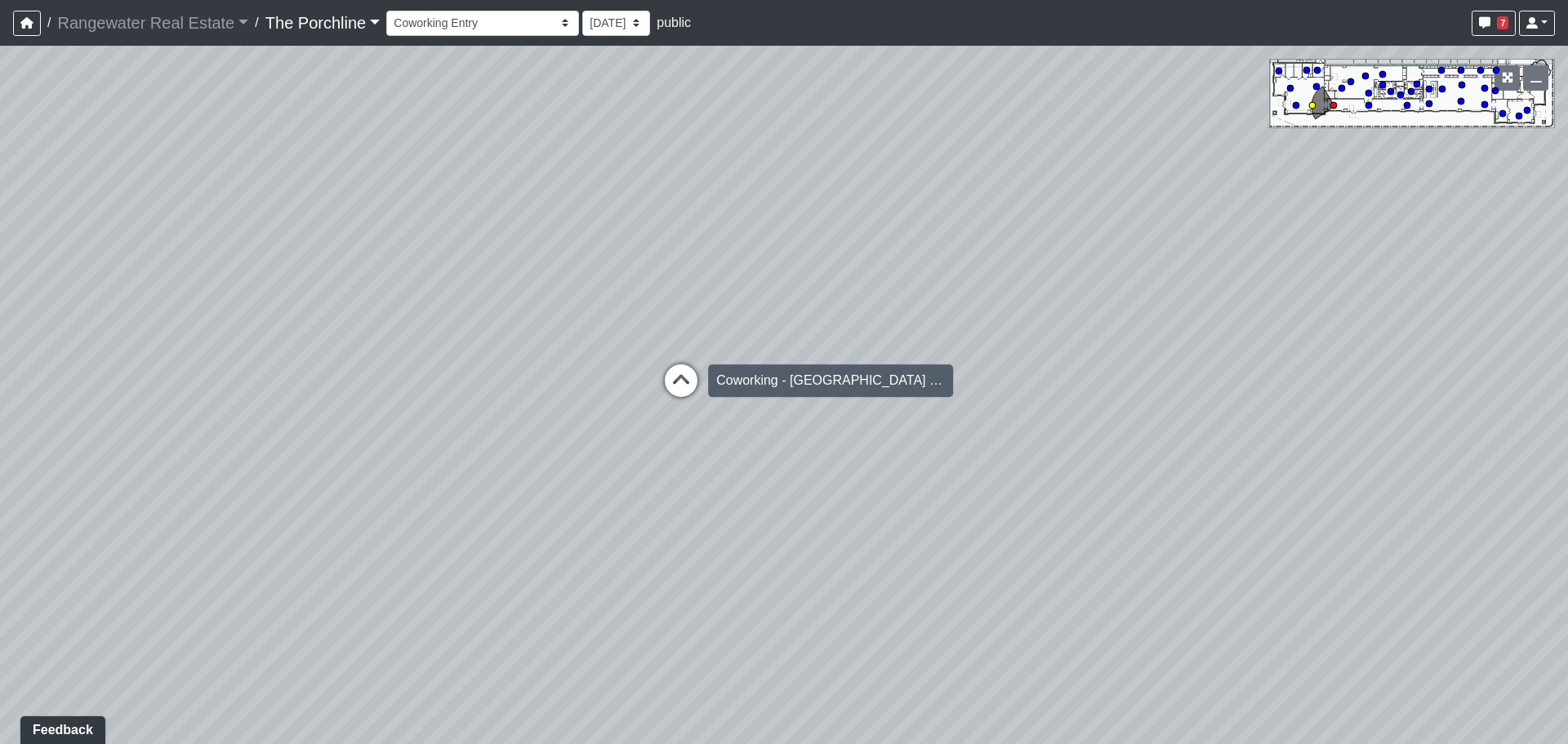
click at [687, 374] on icon at bounding box center [681, 388] width 49 height 49
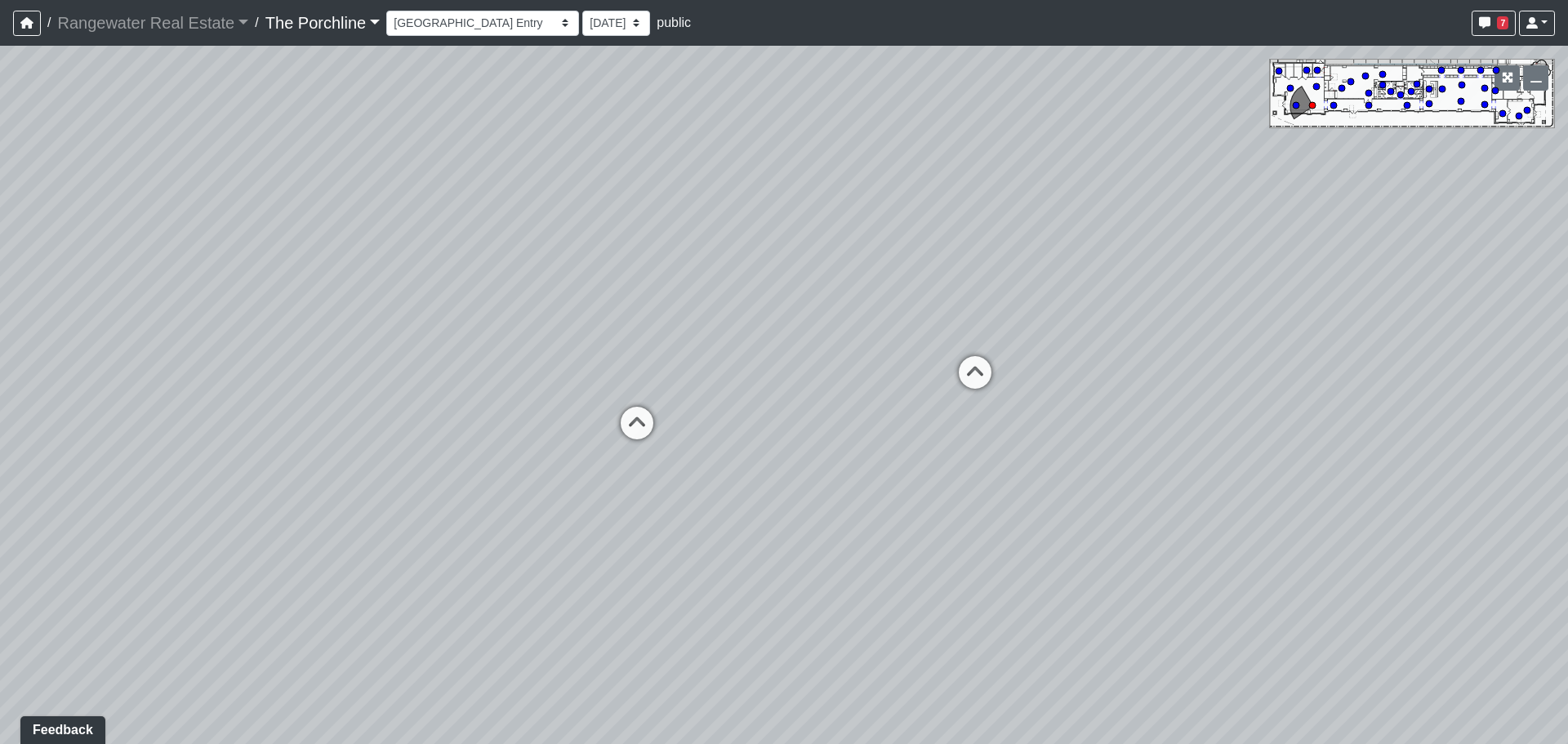
drag, startPoint x: 830, startPoint y: 374, endPoint x: 605, endPoint y: 340, distance: 227.6
click at [606, 340] on div "Loading... Seating Loading... Mailroom Entry Loading... Lounge Entry Loading...…" at bounding box center [784, 395] width 1568 height 698
drag, startPoint x: 943, startPoint y: 343, endPoint x: 602, endPoint y: 331, distance: 341.2
click at [602, 331] on div "Loading... Seating Loading... Mailroom Entry Loading... Lounge Entry Loading...…" at bounding box center [784, 395] width 1568 height 698
drag, startPoint x: 984, startPoint y: 372, endPoint x: 733, endPoint y: 339, distance: 253.2
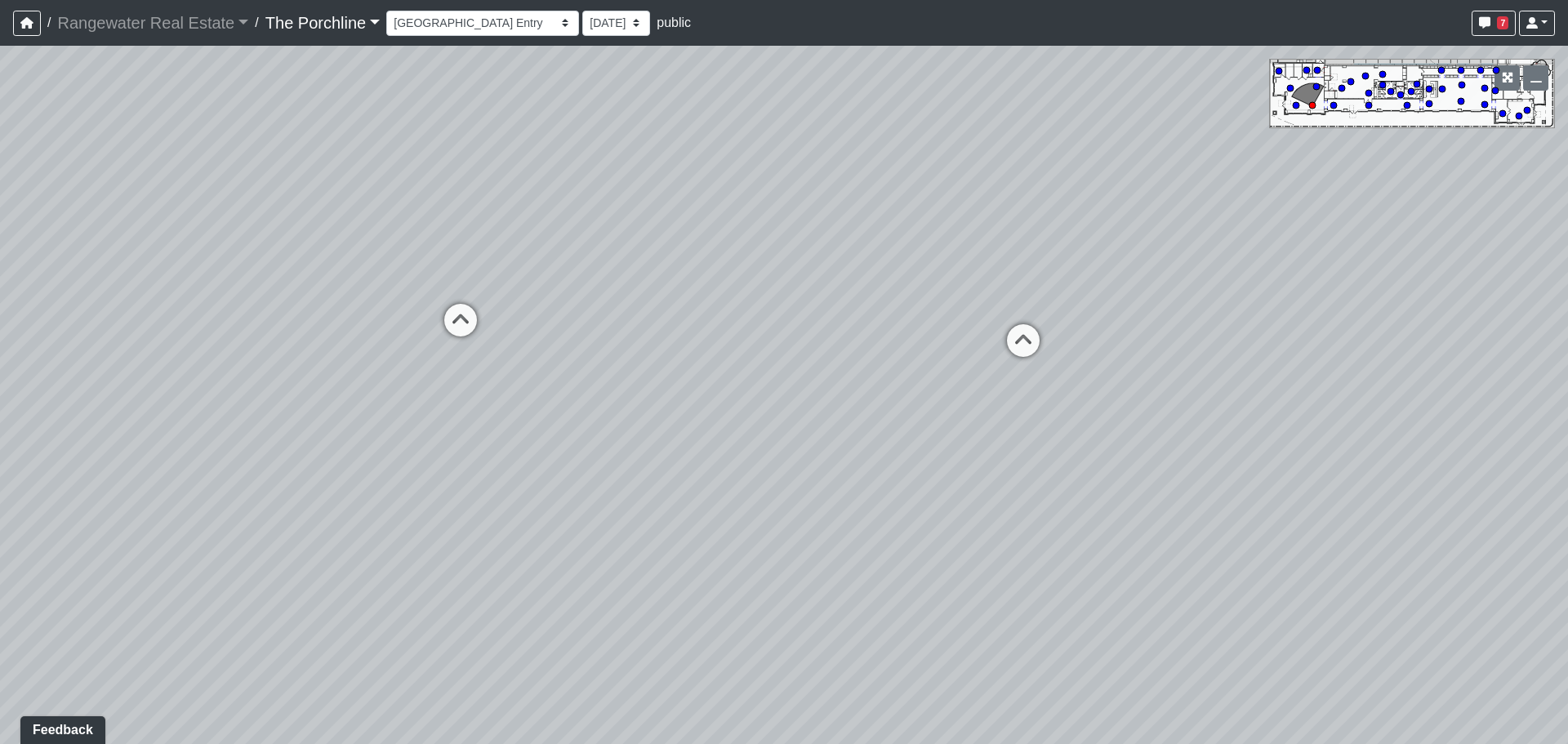
click at [733, 339] on div "Loading... Seating Loading... Mailroom Entry Loading... Lounge Entry Loading...…" at bounding box center [784, 395] width 1568 height 698
click at [969, 339] on icon at bounding box center [968, 334] width 49 height 49
drag, startPoint x: 656, startPoint y: 349, endPoint x: 1152, endPoint y: 300, distance: 498.4
click at [1134, 297] on div "Loading... Seating Loading... Mailroom Entry Loading... Lounge Entry Loading...…" at bounding box center [784, 395] width 1568 height 698
drag, startPoint x: 580, startPoint y: 265, endPoint x: 819, endPoint y: 485, distance: 324.8
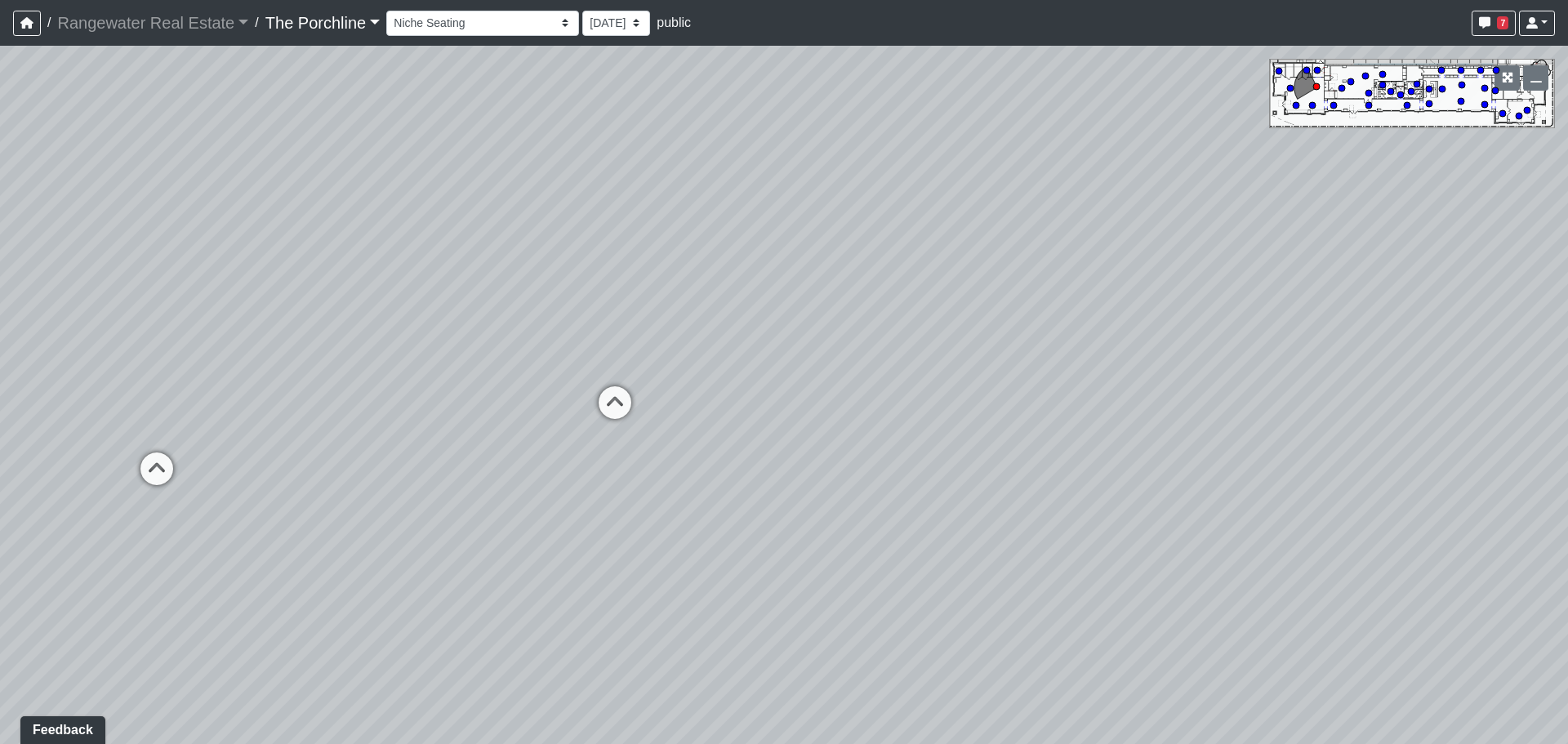
click at [818, 485] on div "Loading... Seating Loading... Mailroom Entry Loading... Lounge Entry Loading...…" at bounding box center [784, 395] width 1568 height 698
drag, startPoint x: 458, startPoint y: 364, endPoint x: 848, endPoint y: 368, distance: 390.0
click at [848, 368] on div "Loading... Seating Loading... Mailroom Entry Loading... Lounge Entry Loading...…" at bounding box center [784, 395] width 1568 height 698
drag, startPoint x: 556, startPoint y: 326, endPoint x: 868, endPoint y: 314, distance: 312.2
click at [862, 313] on div "Loading... Seating Loading... Mailroom Entry Loading... Lounge Entry Loading...…" at bounding box center [784, 395] width 1568 height 698
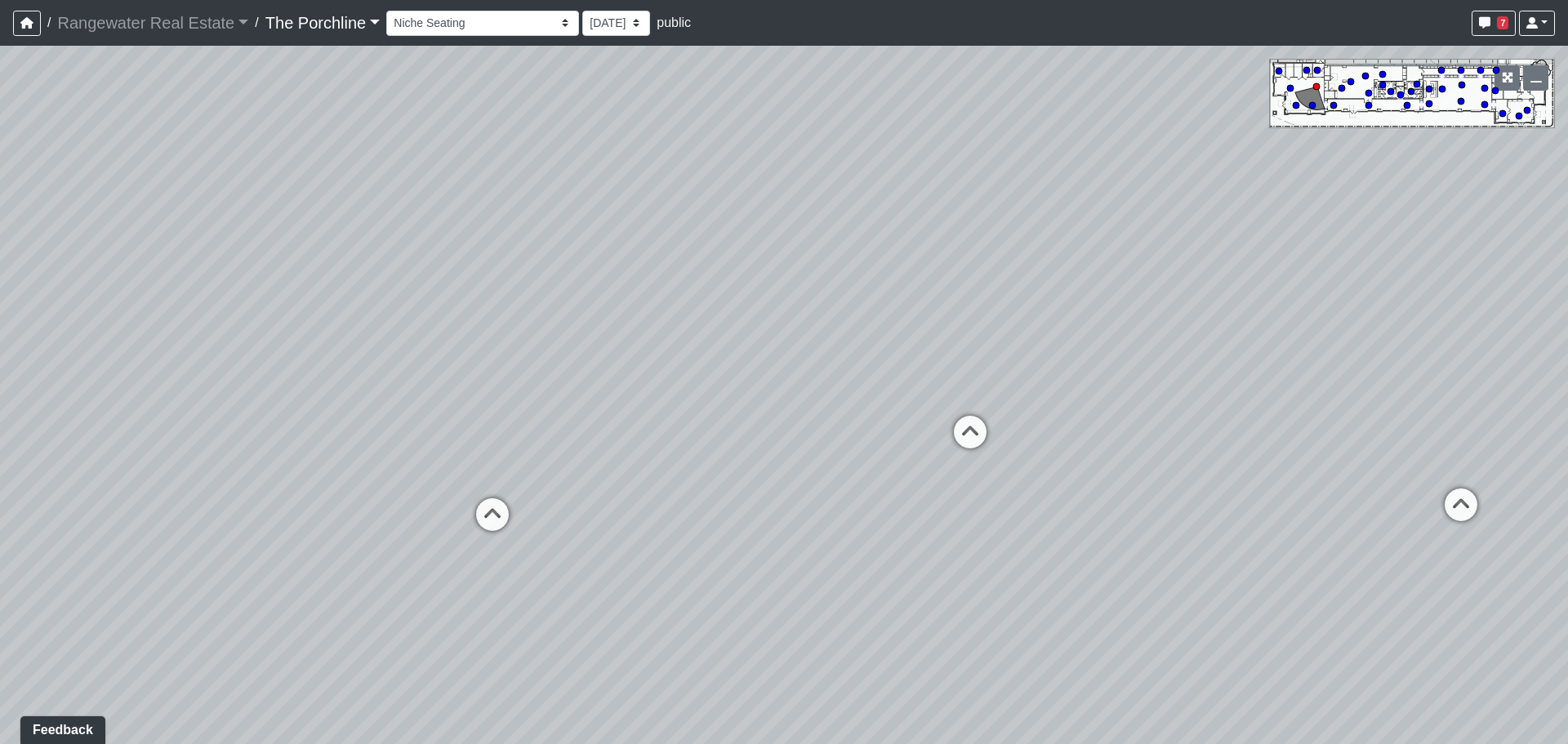
drag
click at [813, 321] on div "Loading... Seating Loading... Mailroom Entry Loading... Lounge Entry Loading...…" at bounding box center [784, 395] width 1568 height 698
click at [559, 526] on icon at bounding box center [553, 522] width 49 height 49
click at [920, 484] on div "Loading... Seating Loading... Mailroom Entry Loading... Lounge Entry Loading...…" at bounding box center [784, 395] width 1568 height 698
click at [1041, 456] on div "Loading... Seating Loading... Mailroom Entry Loading... Lounge Entry Loading...…" at bounding box center [784, 395] width 1568 height 698
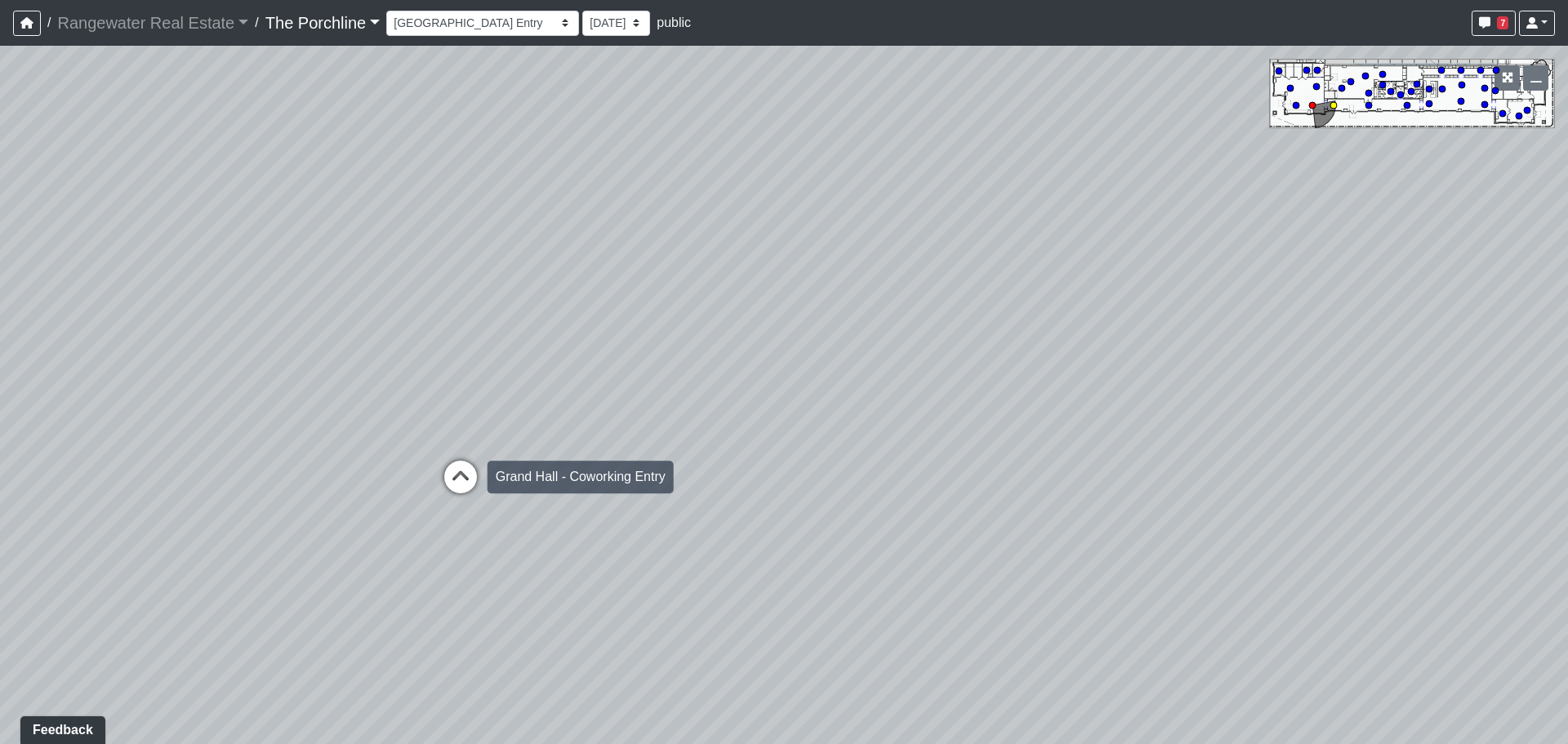
click at [456, 469] on icon at bounding box center [460, 484] width 49 height 49
click at [468, 460] on div "Loading... Seating Loading... Mailroom Entry Loading... Lounge Entry Loading...…" at bounding box center [784, 395] width 1568 height 698
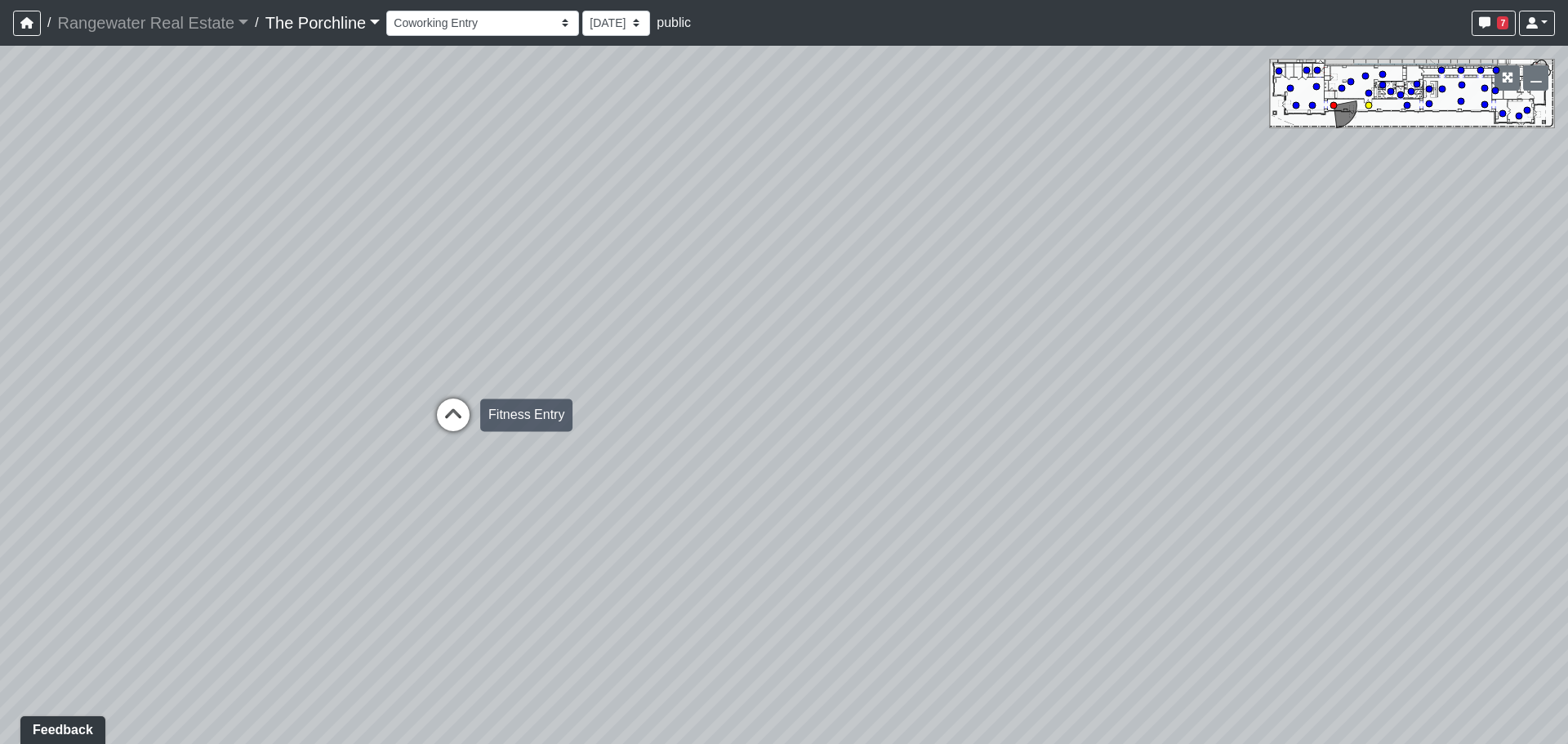
click at [454, 422] on icon at bounding box center [453, 423] width 49 height 49
click at [449, 407] on icon at bounding box center [452, 414] width 49 height 49
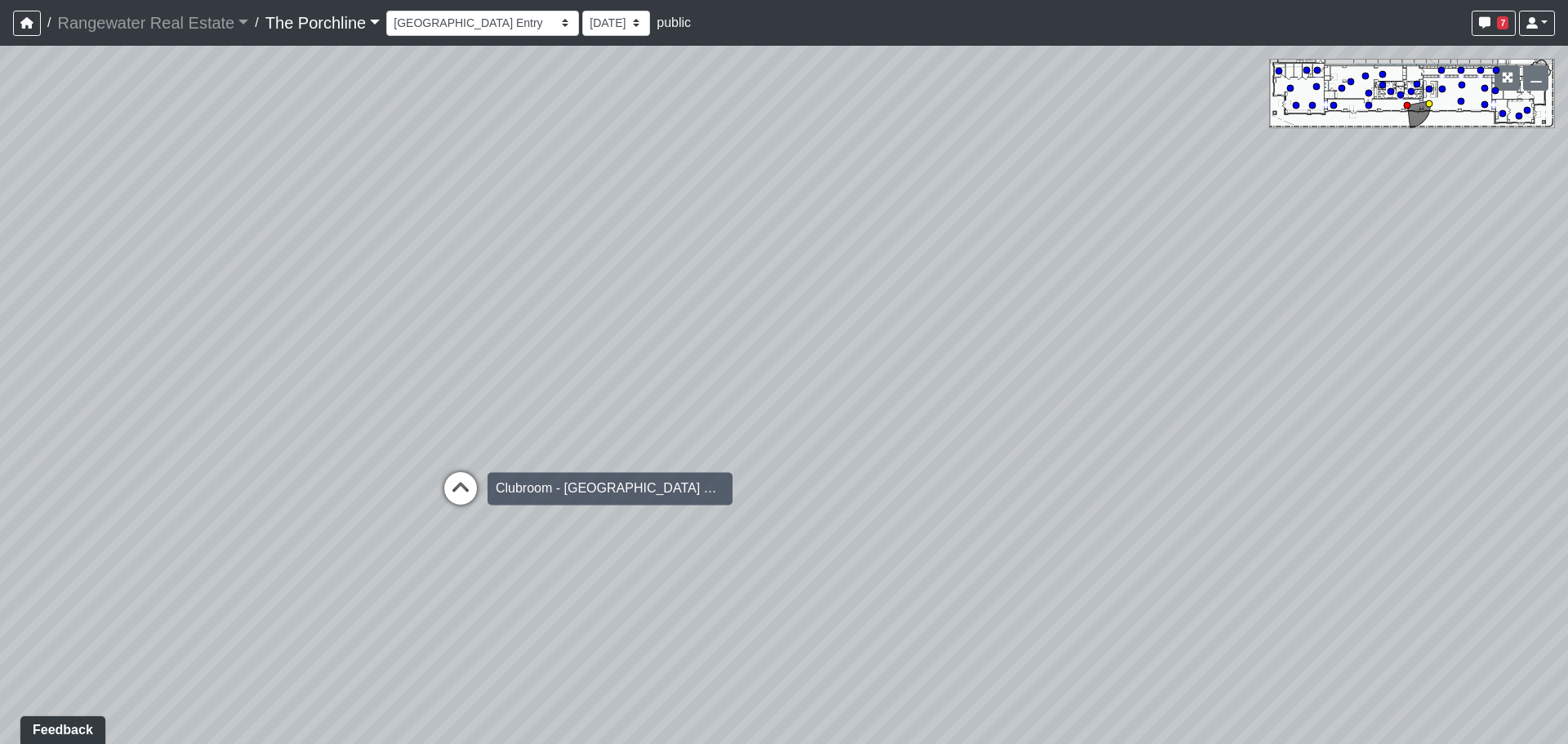
click at [471, 481] on icon at bounding box center [460, 496] width 49 height 49
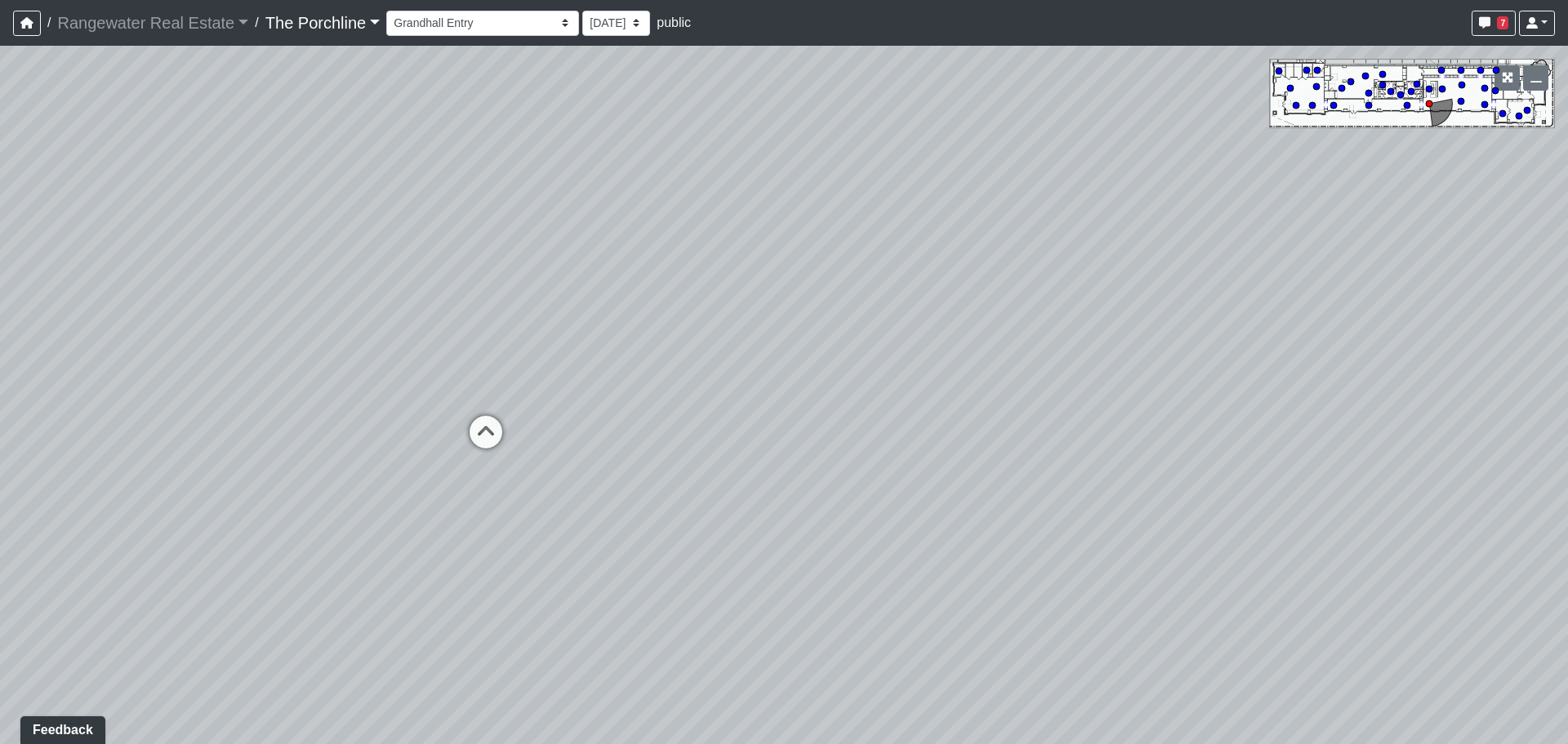
drag, startPoint x: 455, startPoint y: 386, endPoint x: 666, endPoint y: 366, distance: 211.9
click at [659, 363] on div "Loading... Seating Loading... Mailroom Entry Loading... Lounge Entry Loading...…" at bounding box center [784, 395] width 1568 height 698
click at [697, 414] on icon at bounding box center [694, 407] width 49 height 49
drag, startPoint x: 520, startPoint y: 403, endPoint x: 869, endPoint y: 379, distance: 349.8
click at [857, 379] on div "Loading... Seating Loading... Mailroom Entry Loading... Lounge Entry Loading...…" at bounding box center [784, 395] width 1568 height 698
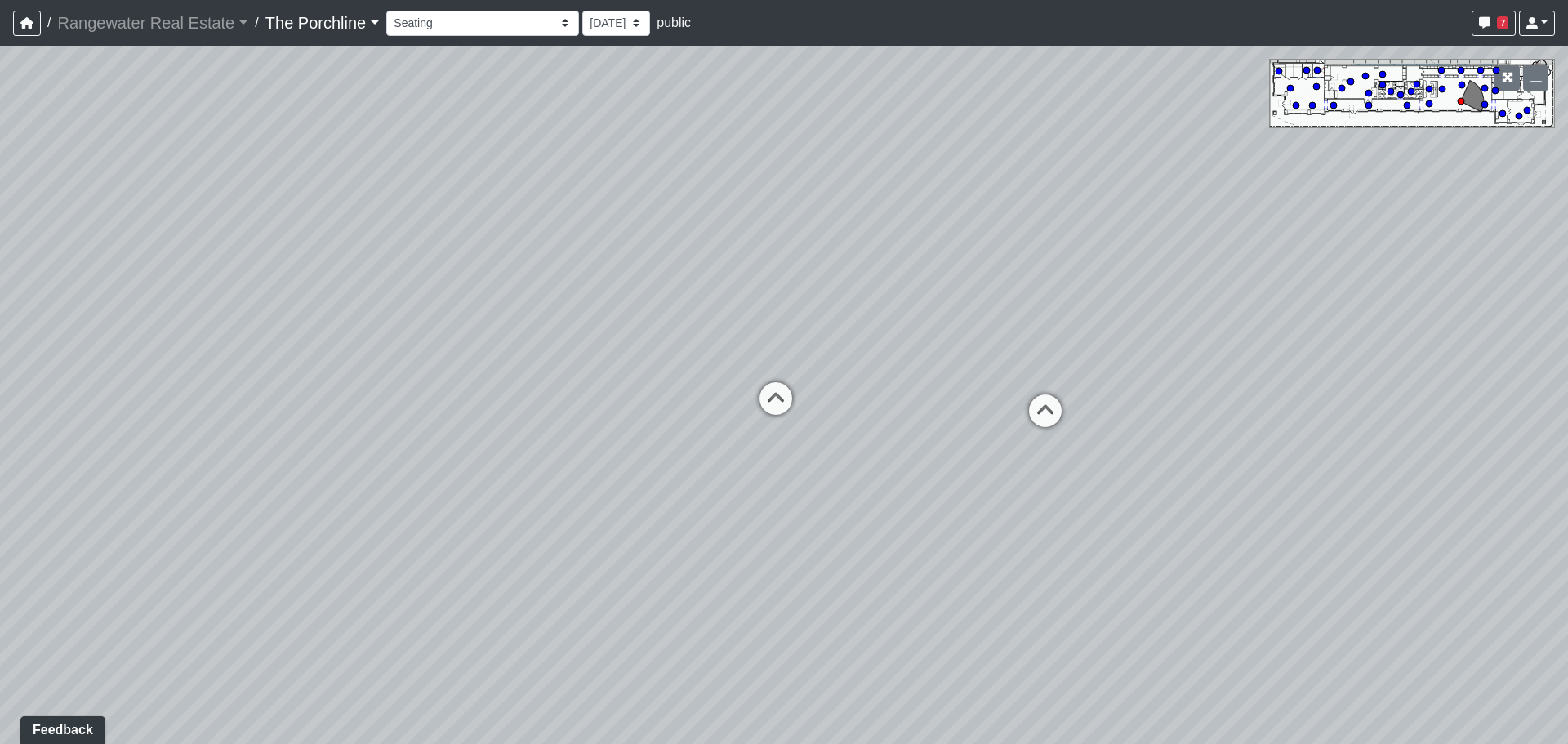
drag, startPoint x: 238, startPoint y: 388, endPoint x: 766, endPoint y: 361, distance: 528.7
click at [729, 362] on div "Loading... Seating Loading... Mailroom Entry Loading... Lounge Entry Loading...…" at bounding box center [784, 395] width 1568 height 698
drag, startPoint x: 659, startPoint y: 362, endPoint x: 827, endPoint y: 367, distance: 168.1
click at [804, 364] on div "Loading... Seating Loading... Mailroom Entry Loading... Lounge Entry Loading...…" at bounding box center [784, 395] width 1568 height 698
click at [1317, 70] on circle at bounding box center [1317, 71] width 7 height 7
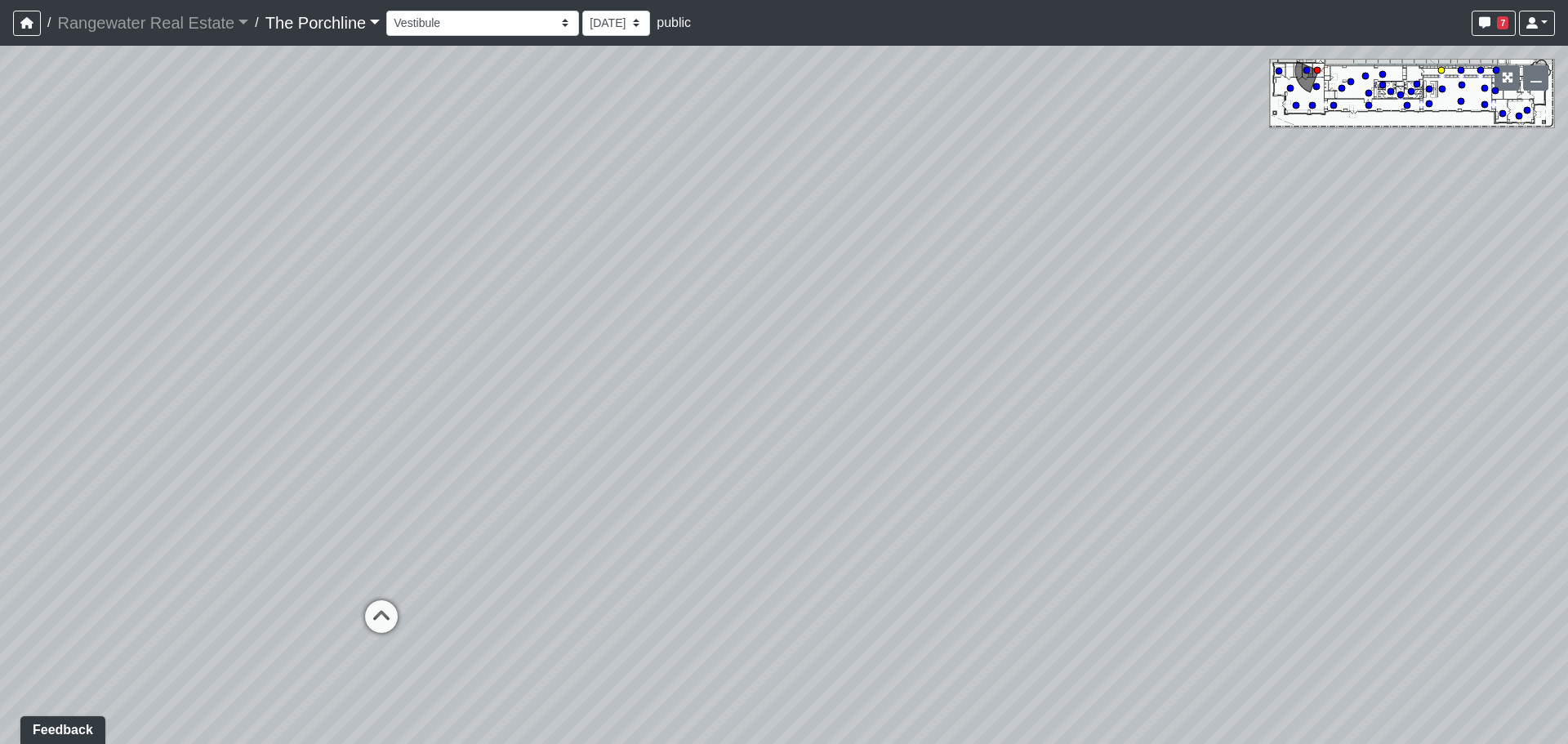
click at [1444, 70] on circle at bounding box center [1441, 71] width 7 height 7
click at [1508, 115] on div "Loading... Seating Loading... Mailroom Entry Loading... Lounge Entry Loading...…" at bounding box center [784, 395] width 1568 height 698
click at [1513, 115] on div "Loading... Seating Loading... Mailroom Entry Loading... Lounge Entry Loading...…" at bounding box center [784, 395] width 1568 height 698
click at [1516, 117] on circle at bounding box center [1519, 116] width 7 height 7
select select "b4ji1Fs1oorKjVYAtSUi9e"
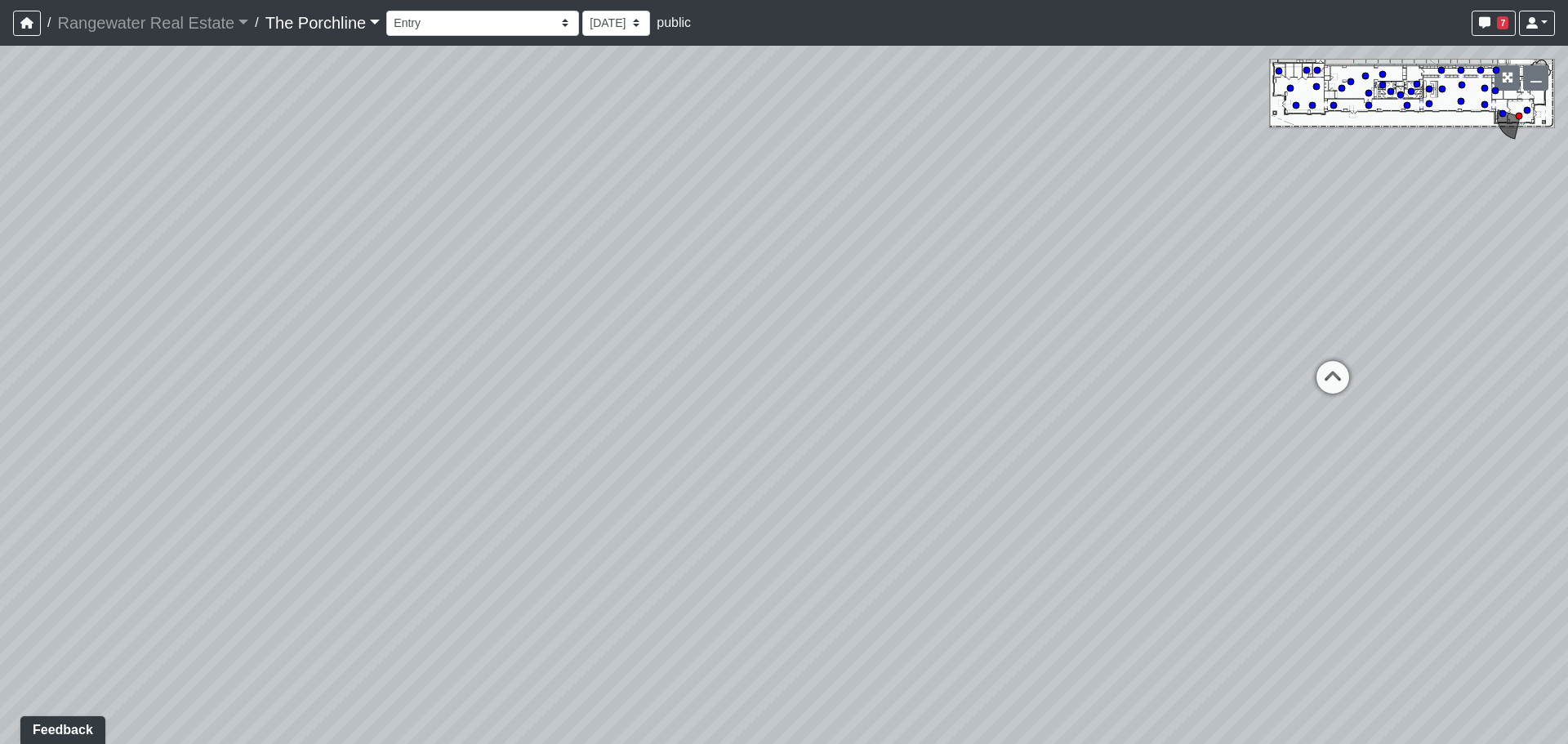
drag, startPoint x: 1240, startPoint y: 147, endPoint x: 1148, endPoint y: 126, distance: 94.4
click at [1147, 131] on div "Loading... Seating Loading... Mailroom Entry Loading... Lounge Entry Loading...…" at bounding box center [784, 395] width 1568 height 698
drag, startPoint x: 1046, startPoint y: 359, endPoint x: 669, endPoint y: 289, distance: 383.4
click at [664, 294] on div "Loading... Seating Loading... Mailroom Entry Loading... Lounge Entry Loading...…" at bounding box center [784, 395] width 1568 height 698
drag, startPoint x: 1092, startPoint y: 301, endPoint x: 666, endPoint y: 295, distance: 426.0
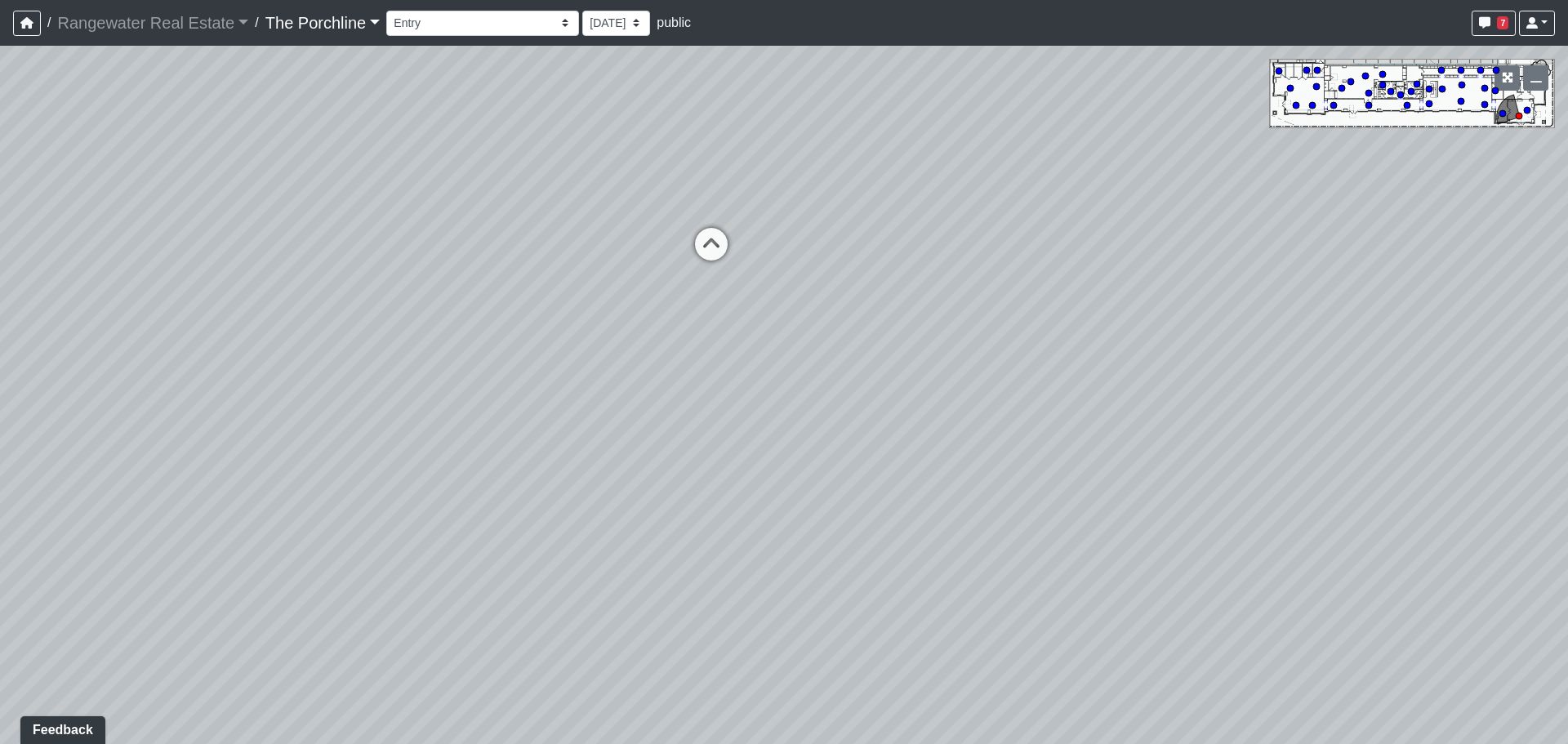
click at [697, 308] on div "Loading... Seating Loading... Mailroom Entry Loading... Lounge Entry Loading...…" at bounding box center [784, 395] width 1568 height 698
drag, startPoint x: 1007, startPoint y: 269, endPoint x: 614, endPoint y: 282, distance: 393.2
click at [700, 281] on div "Loading... Seating Loading... Mailroom Entry Loading... Lounge Entry Loading...…" at bounding box center [784, 395] width 1568 height 698
drag, startPoint x: 1070, startPoint y: 280, endPoint x: 868, endPoint y: 258, distance: 203.2
click at [879, 259] on div "Loading... Seating Loading... Mailroom Entry Loading... Lounge Entry Loading...…" at bounding box center [784, 395] width 1568 height 698
